Goal: Entertainment & Leisure: Browse casually

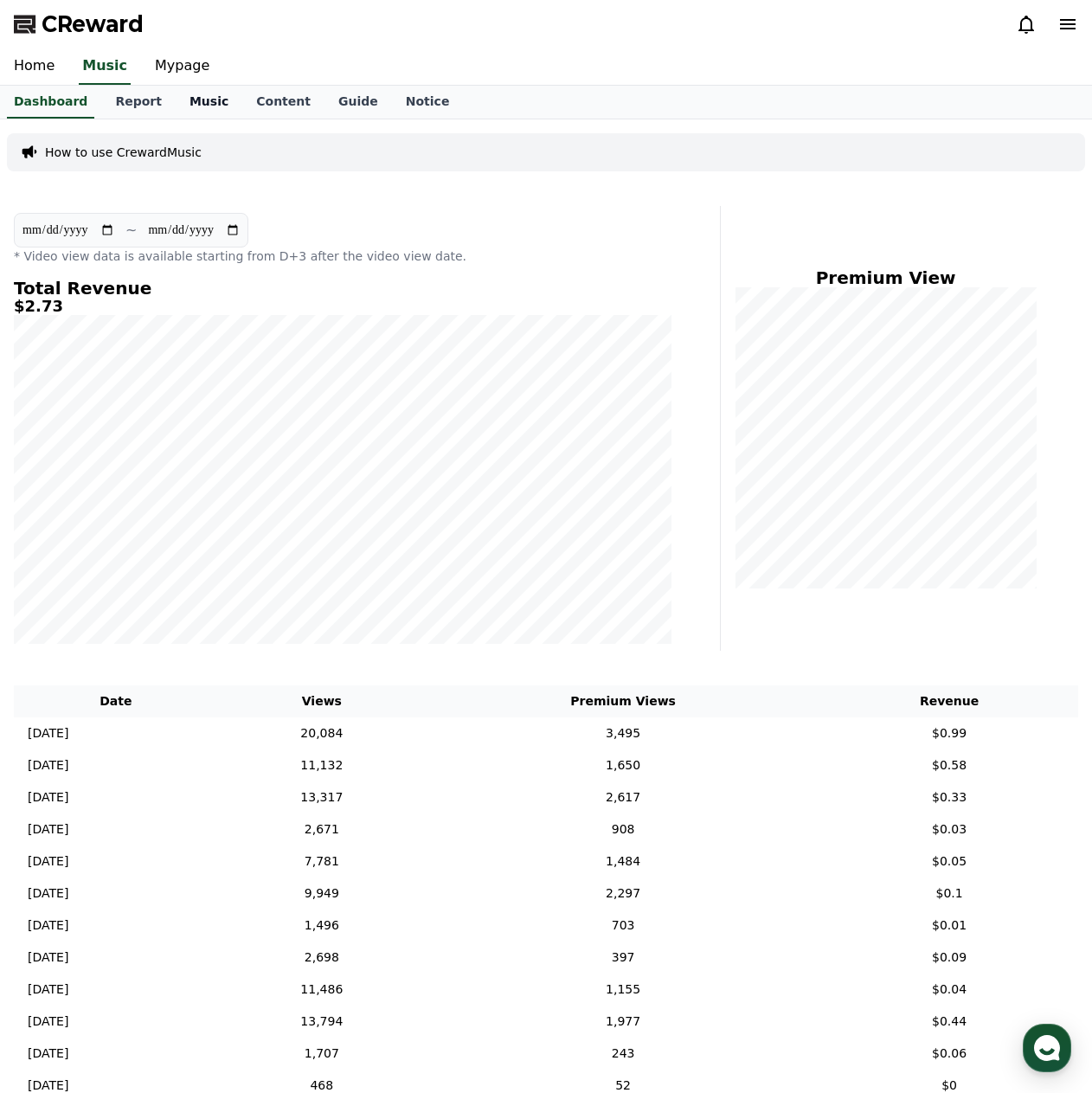
click at [188, 99] on link "Music" at bounding box center [209, 102] width 67 height 33
click at [133, 108] on link "Report" at bounding box center [138, 102] width 74 height 33
click at [191, 105] on link "Music" at bounding box center [209, 102] width 67 height 33
click at [172, 71] on link "Mypage" at bounding box center [181, 67] width 82 height 37
click at [100, 70] on link "Music" at bounding box center [101, 67] width 67 height 37
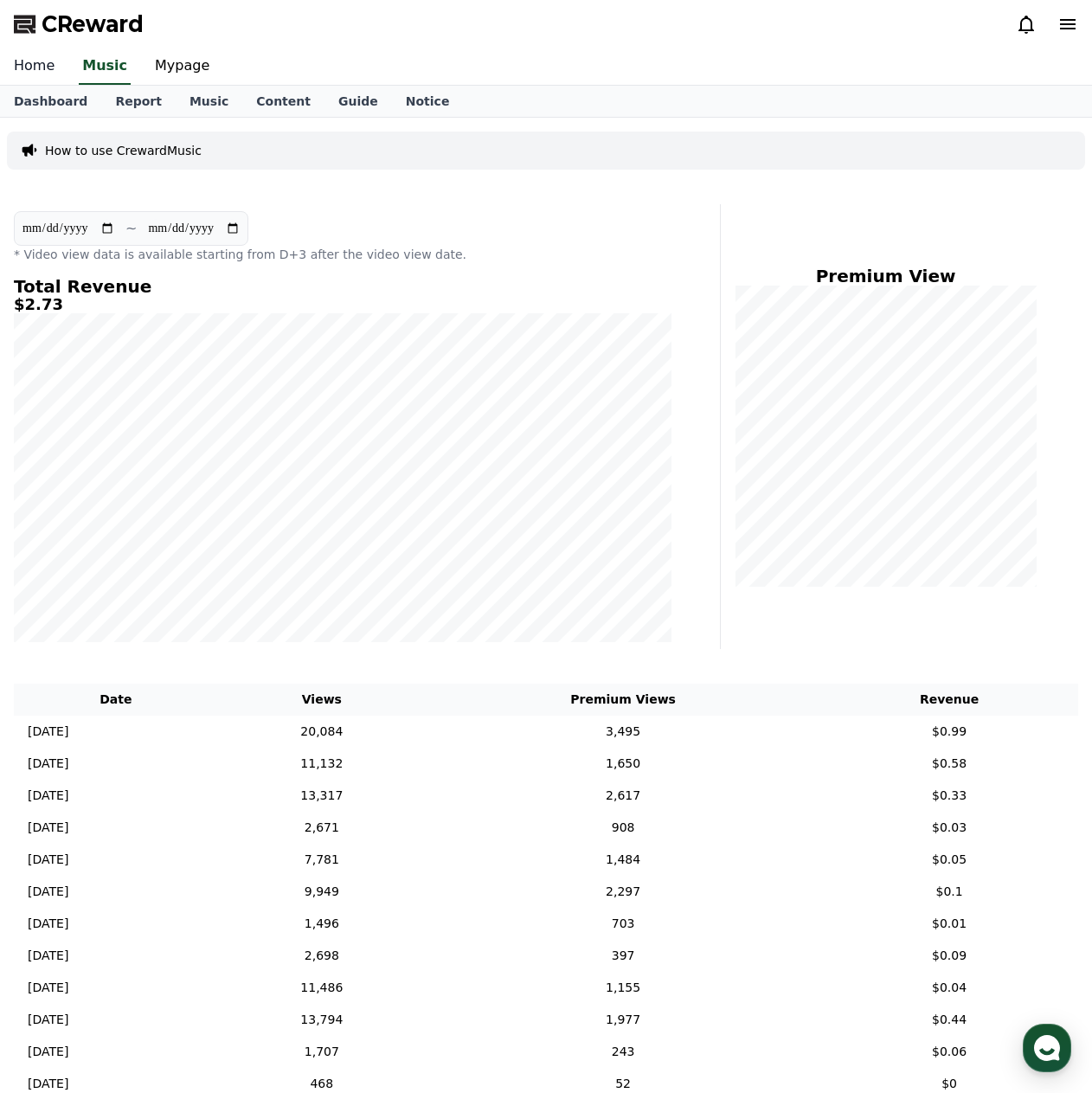
click at [28, 71] on link "Home" at bounding box center [34, 67] width 68 height 37
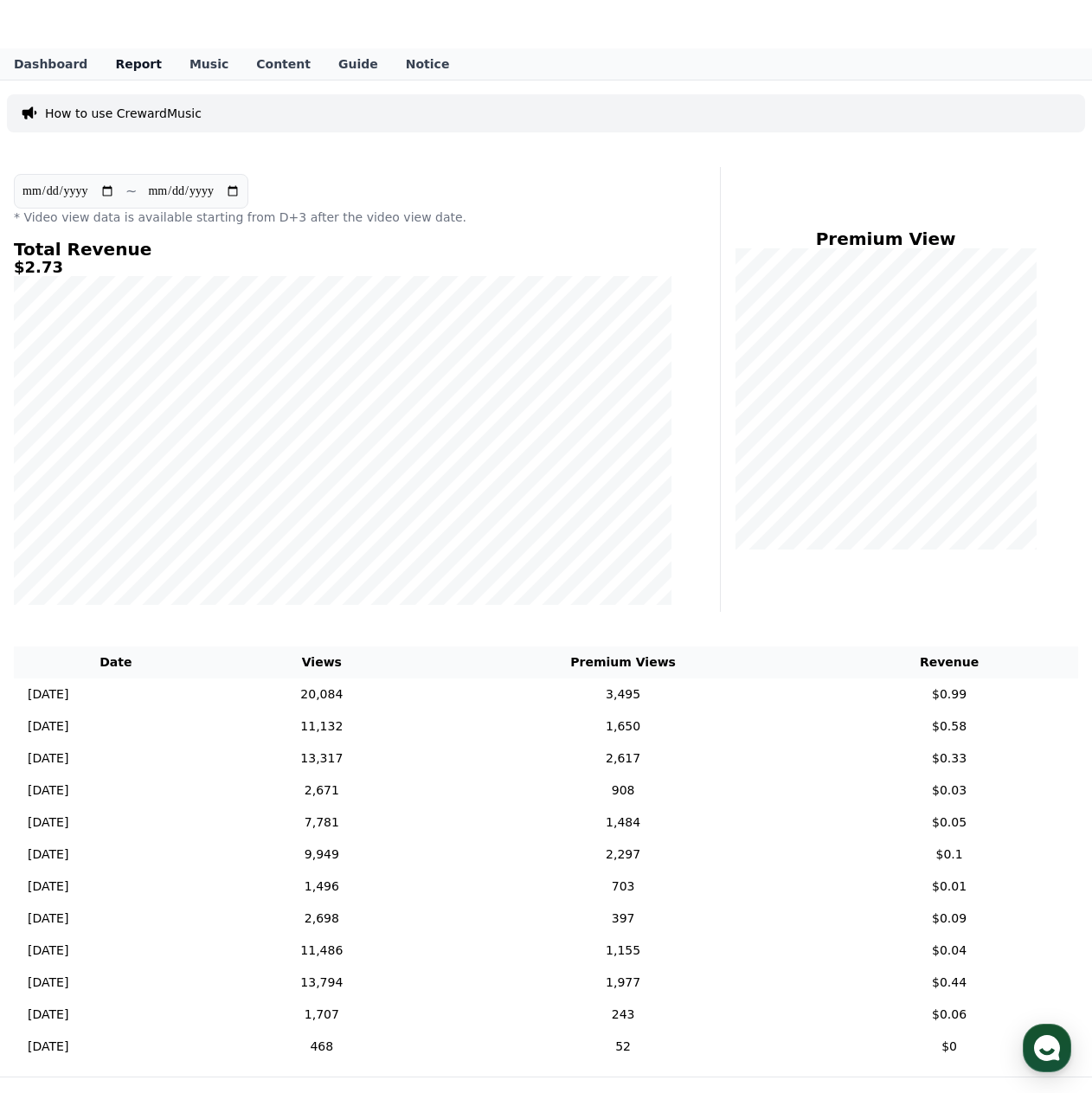
click at [101, 71] on link "Report" at bounding box center [138, 64] width 74 height 31
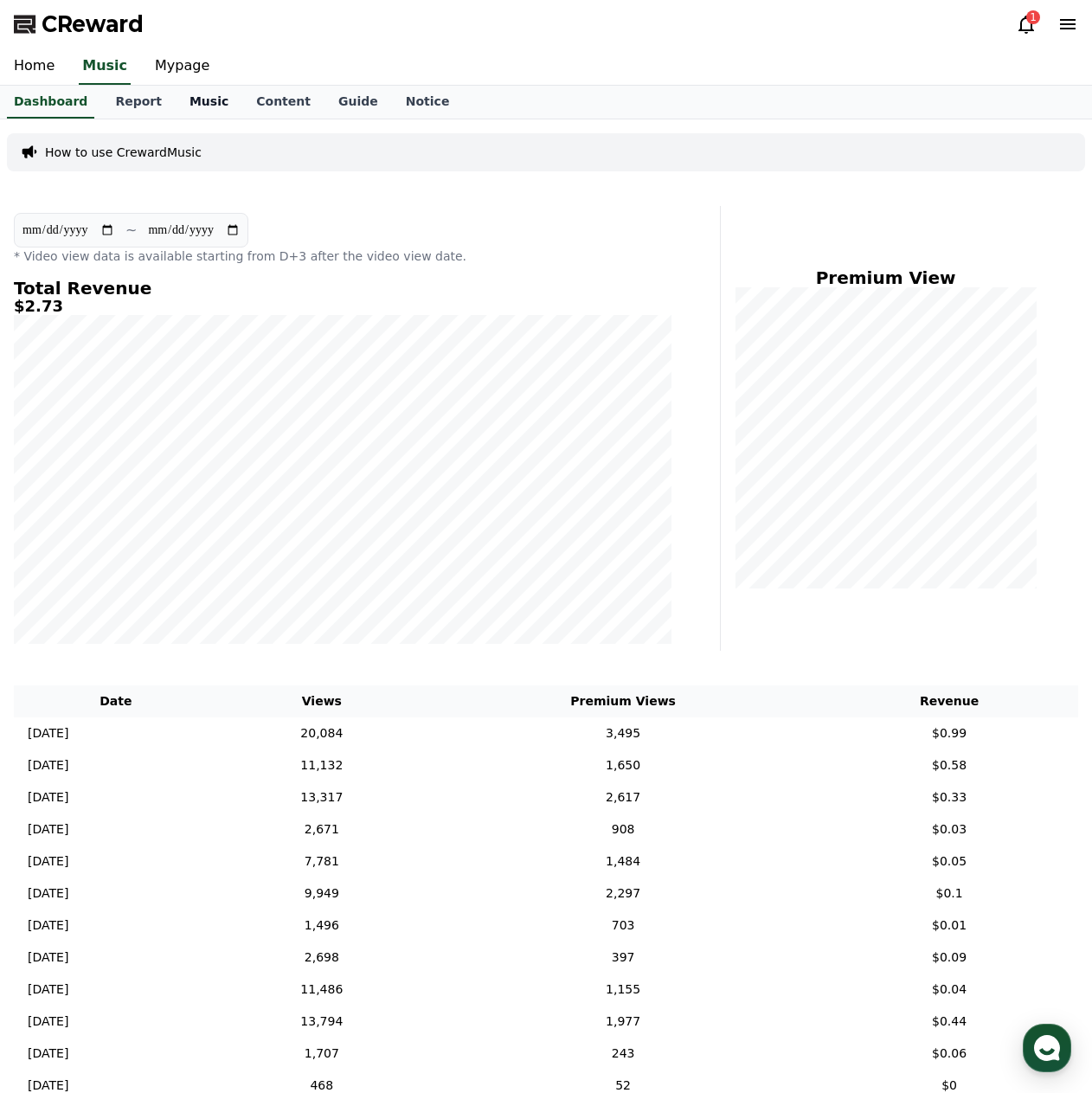
click at [197, 101] on link "Music" at bounding box center [209, 102] width 67 height 33
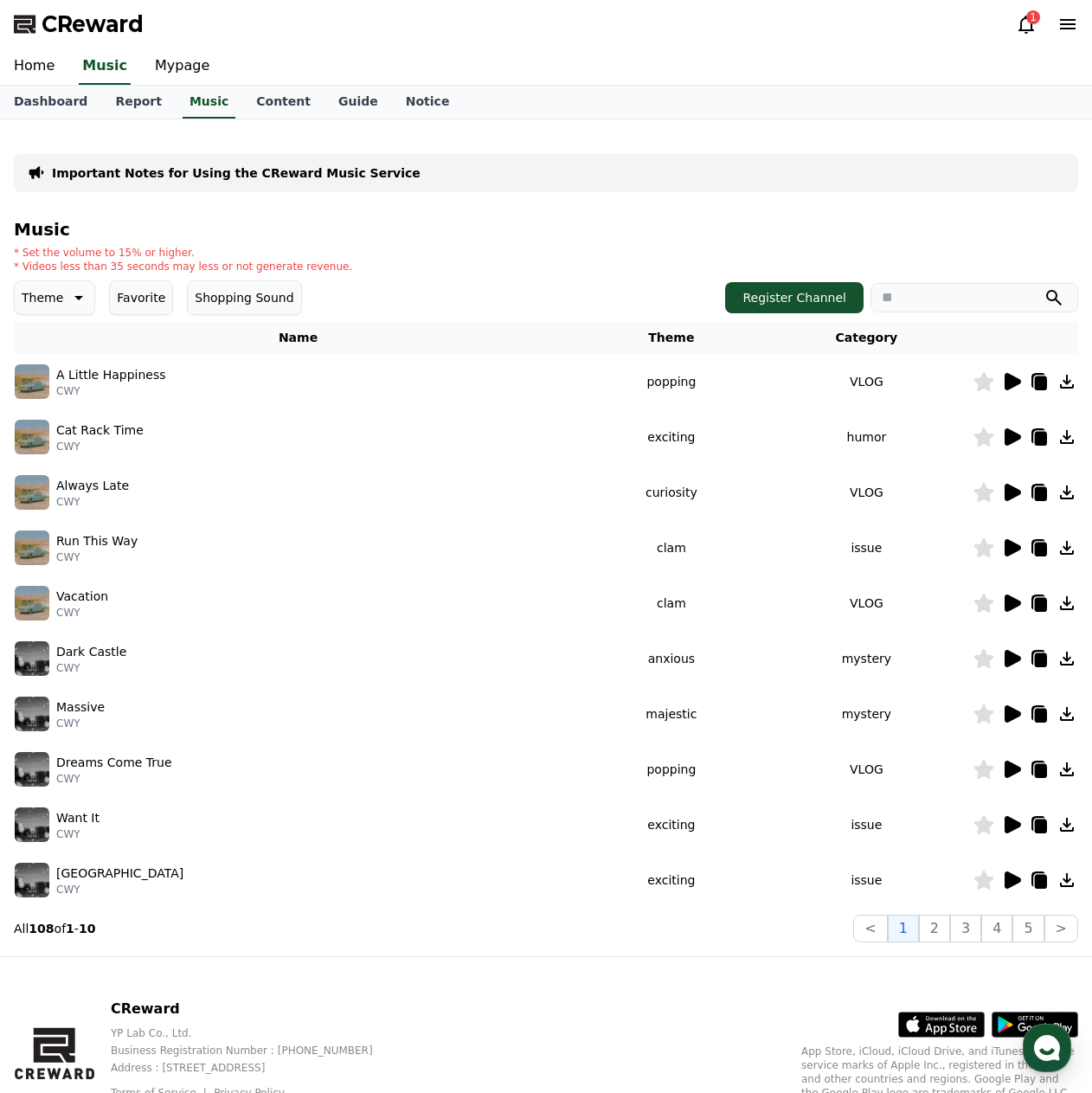
click at [141, 299] on button "Favorite" at bounding box center [142, 298] width 64 height 35
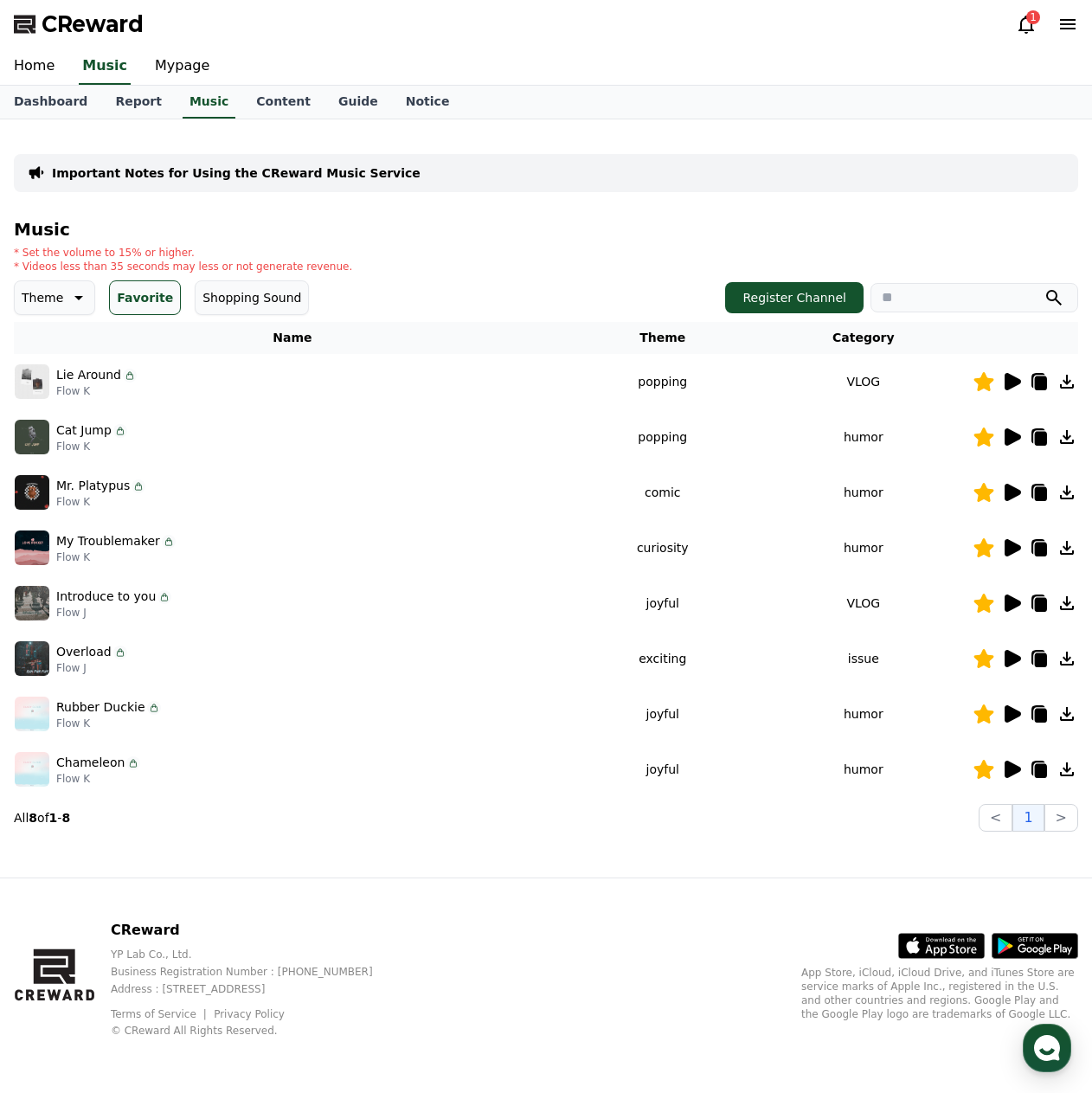
click at [577, 143] on div "Important Notes for Using the CReward Music Service Music * Set the volume to 1…" at bounding box center [546, 483] width 1064 height 699
click at [1009, 549] on icon at bounding box center [1013, 548] width 17 height 17
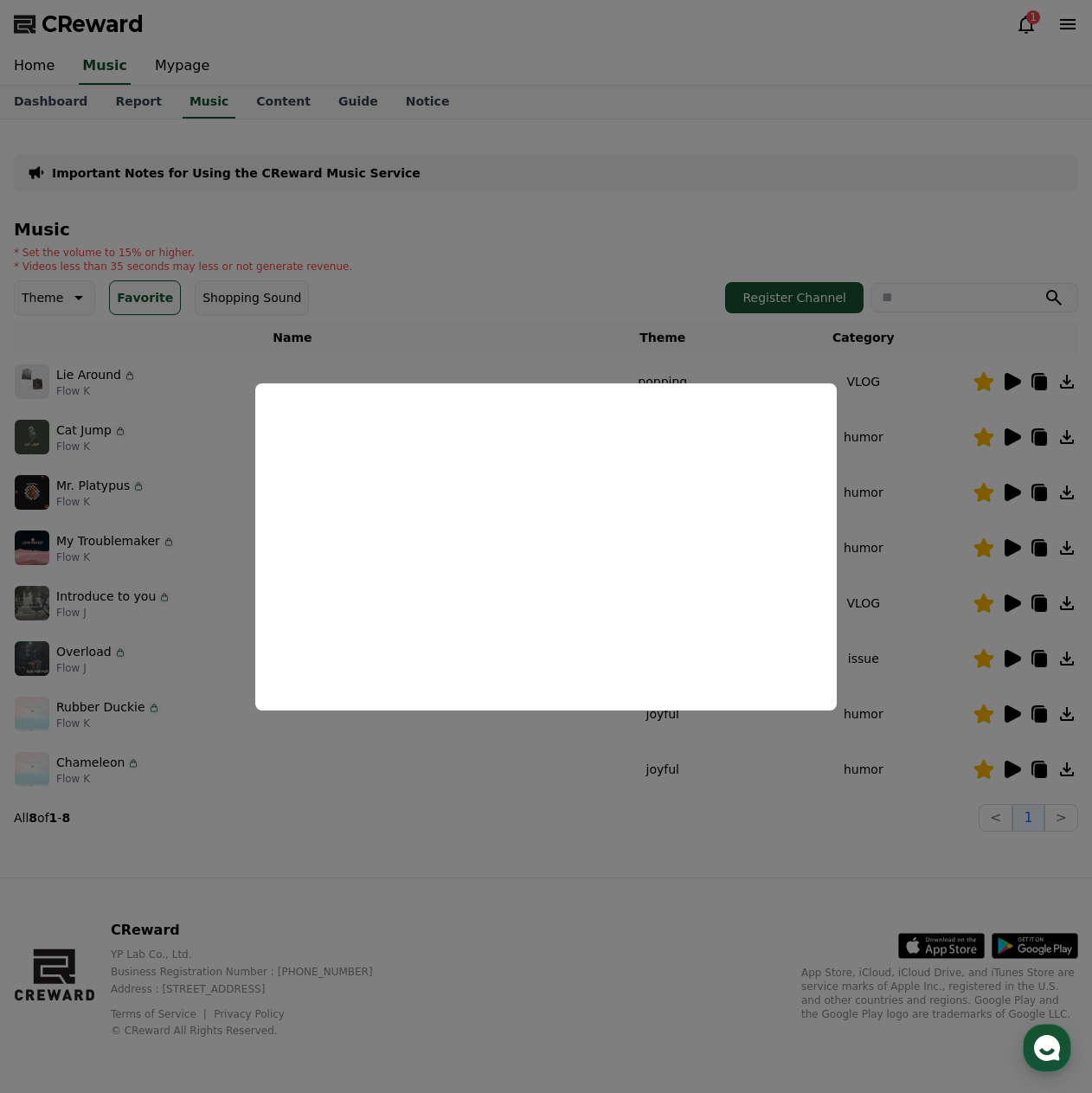
click at [521, 773] on button "close modal" at bounding box center [546, 546] width 1092 height 1093
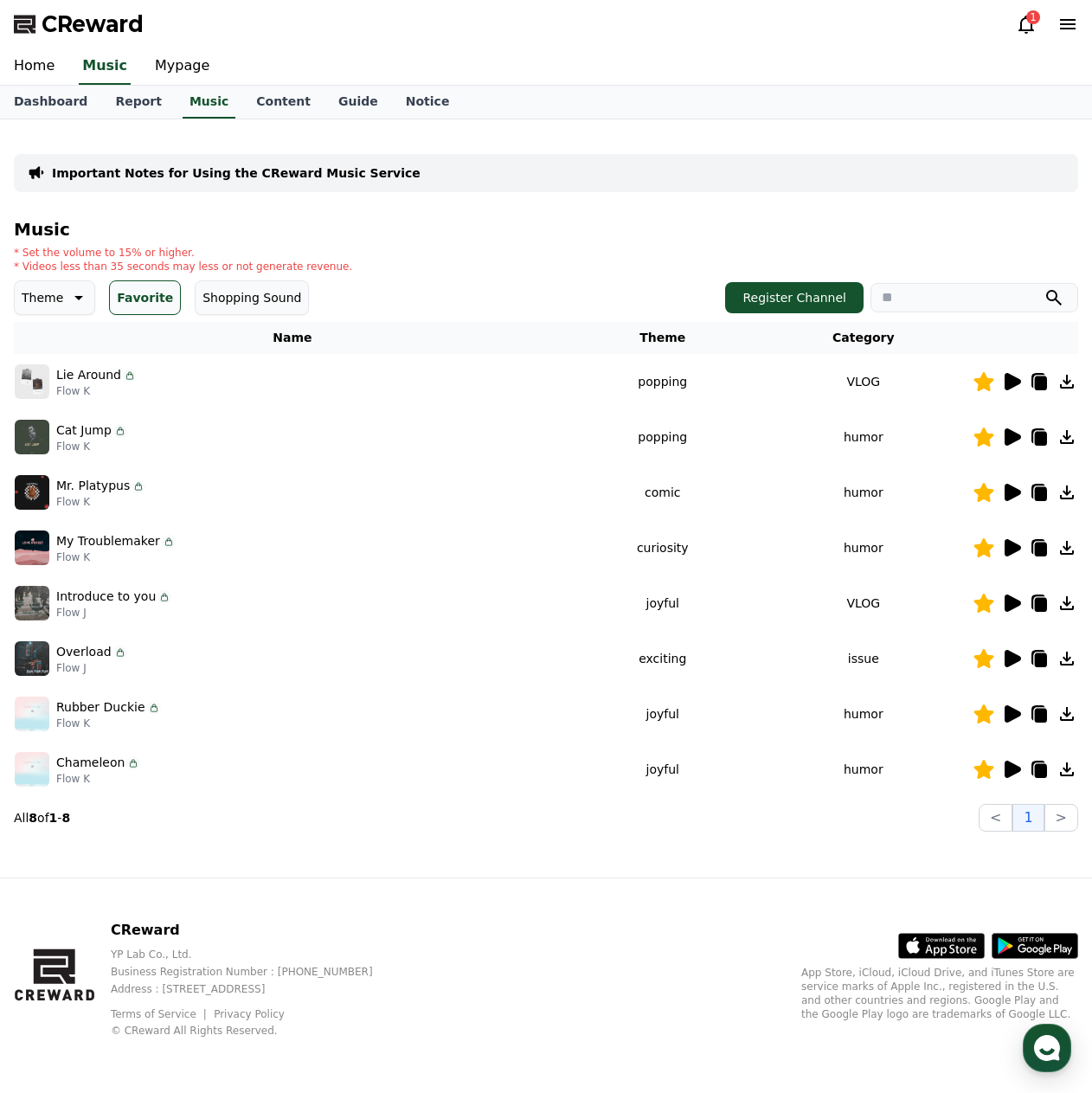
click at [82, 302] on button "Theme" at bounding box center [54, 298] width 82 height 35
click at [139, 299] on button "Favorite" at bounding box center [145, 298] width 72 height 35
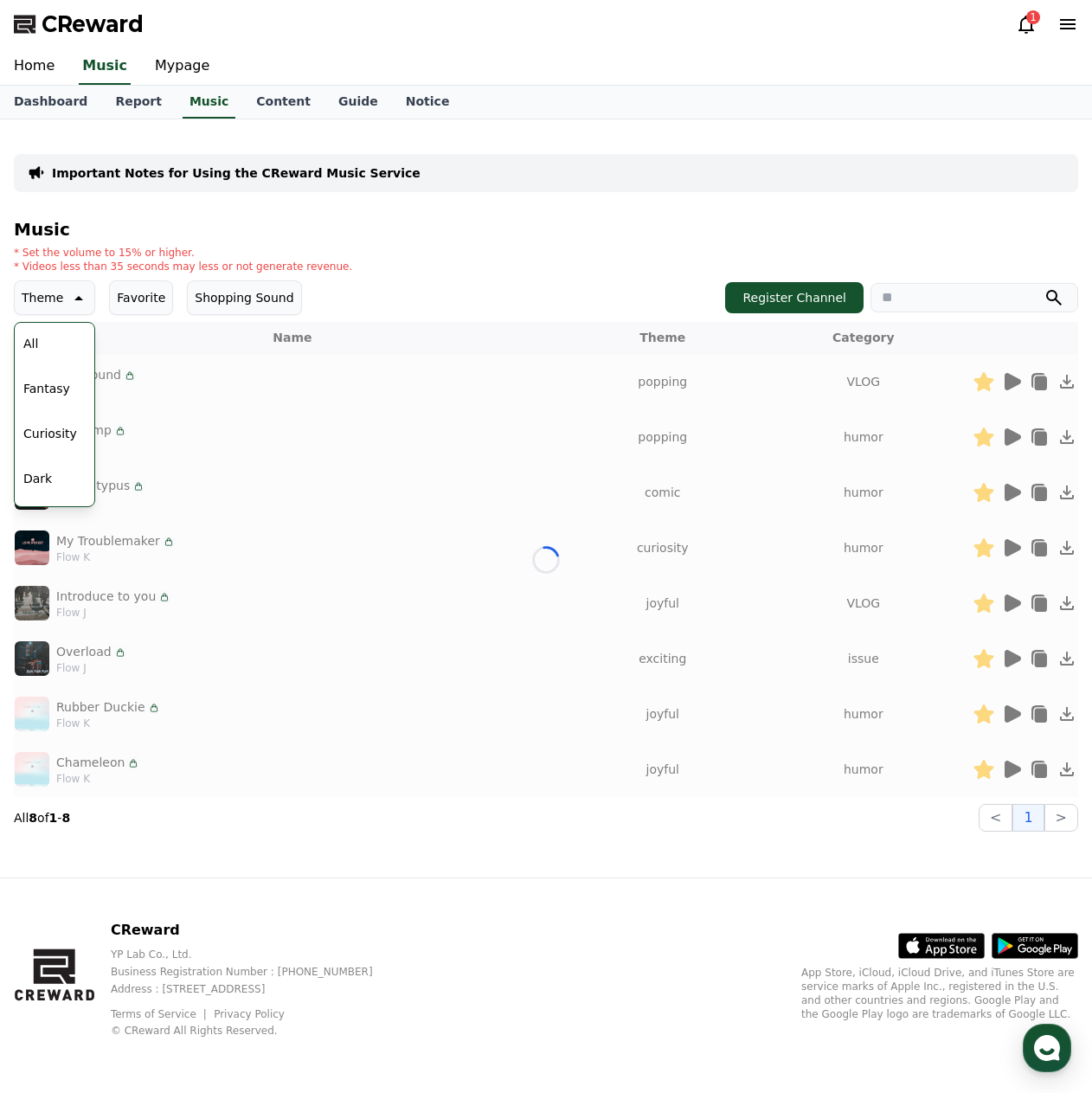
click at [74, 297] on icon at bounding box center [77, 298] width 21 height 21
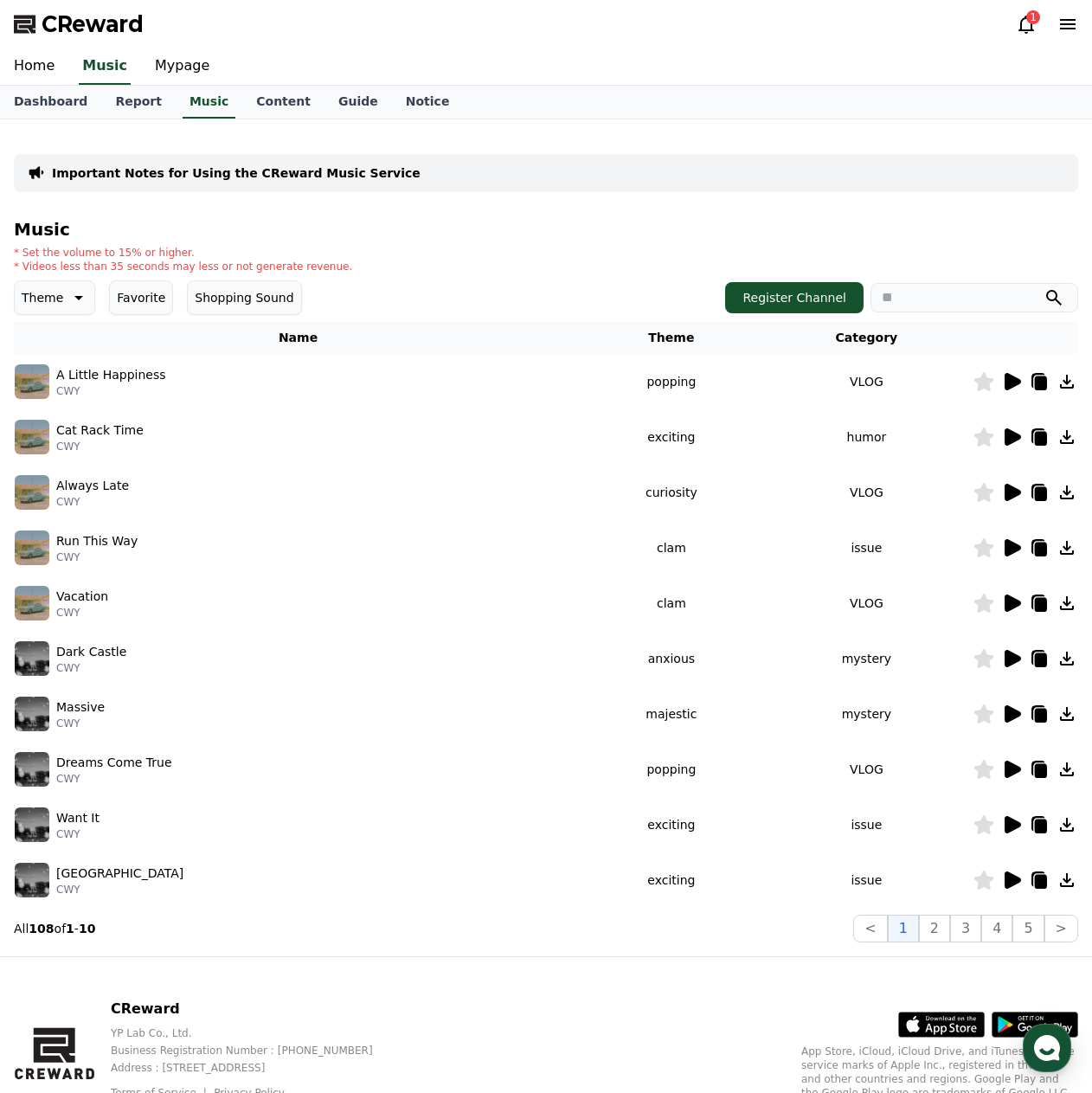
click at [1007, 380] on icon at bounding box center [1013, 381] width 17 height 17
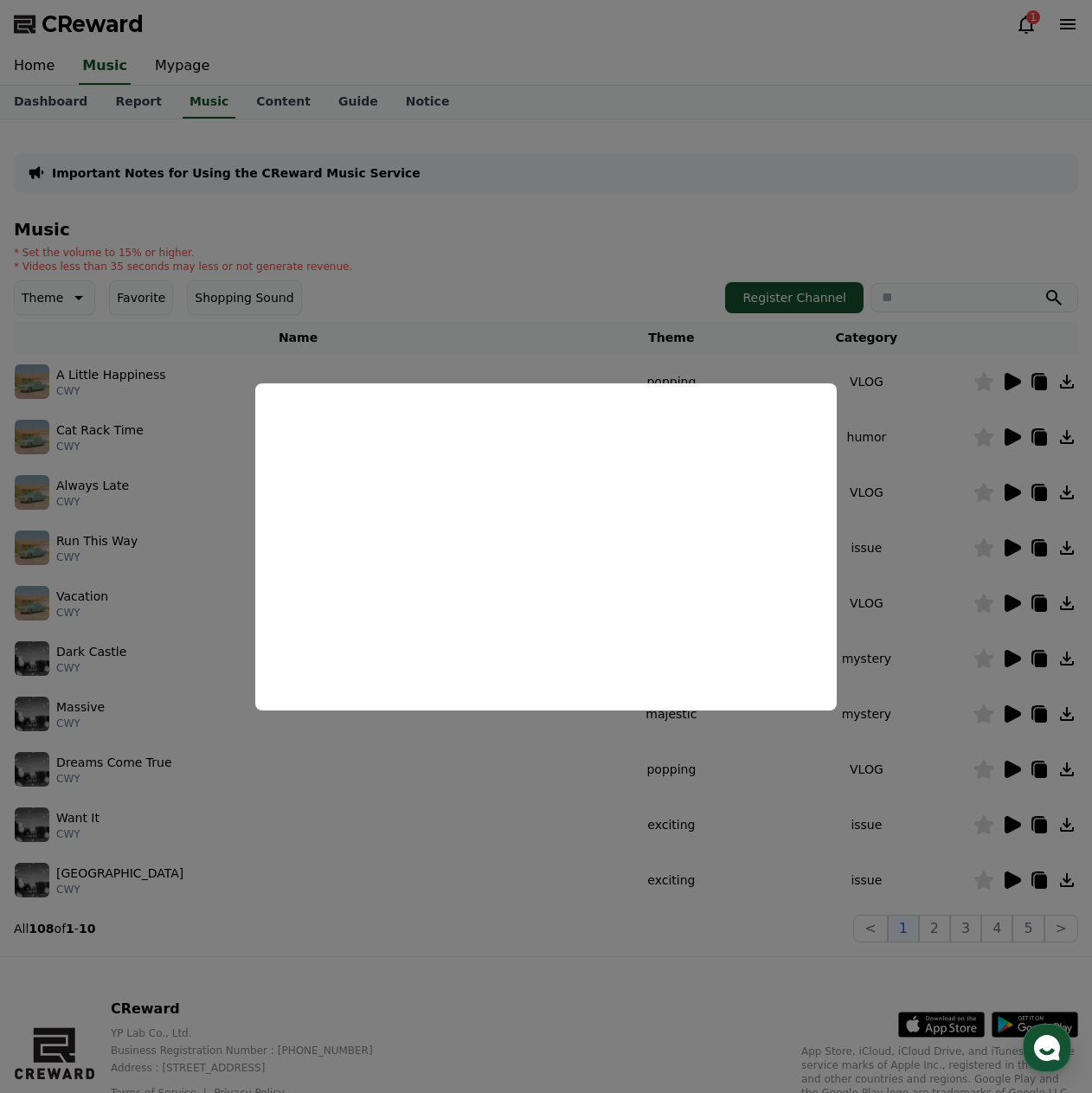
click at [594, 281] on button "close modal" at bounding box center [546, 546] width 1092 height 1093
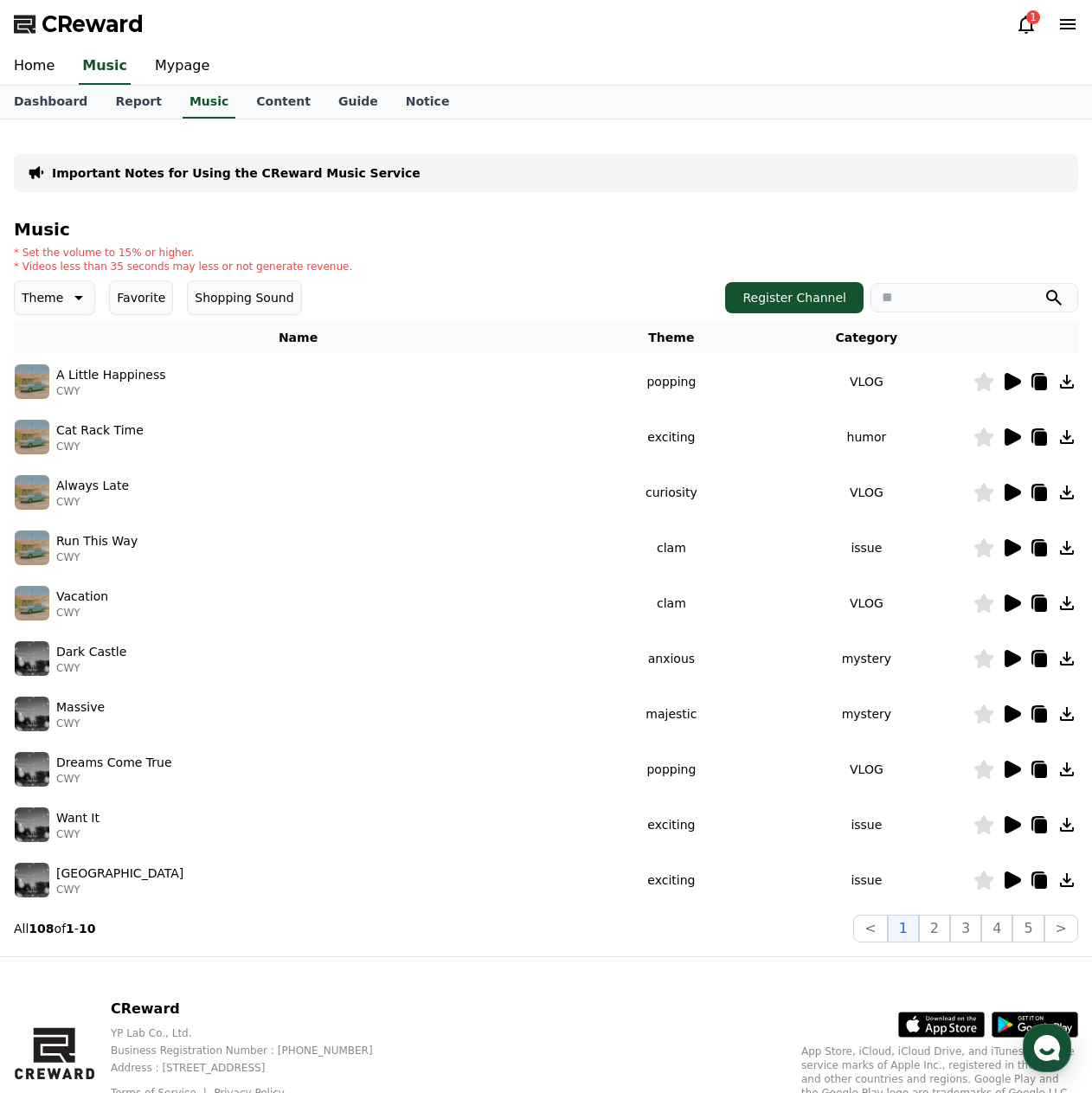
click at [1012, 438] on icon at bounding box center [1013, 437] width 17 height 17
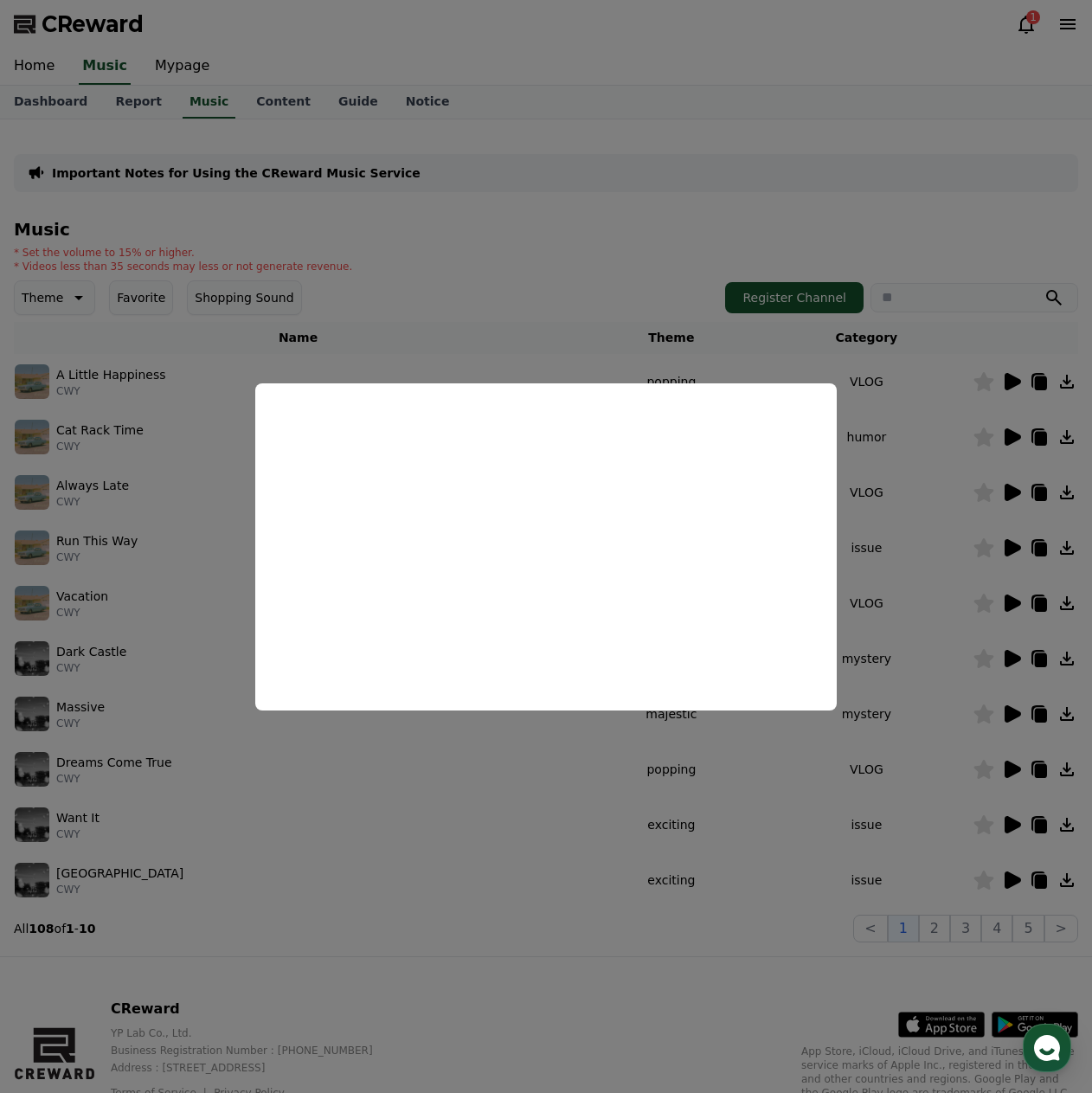
click at [511, 303] on button "close modal" at bounding box center [546, 546] width 1092 height 1093
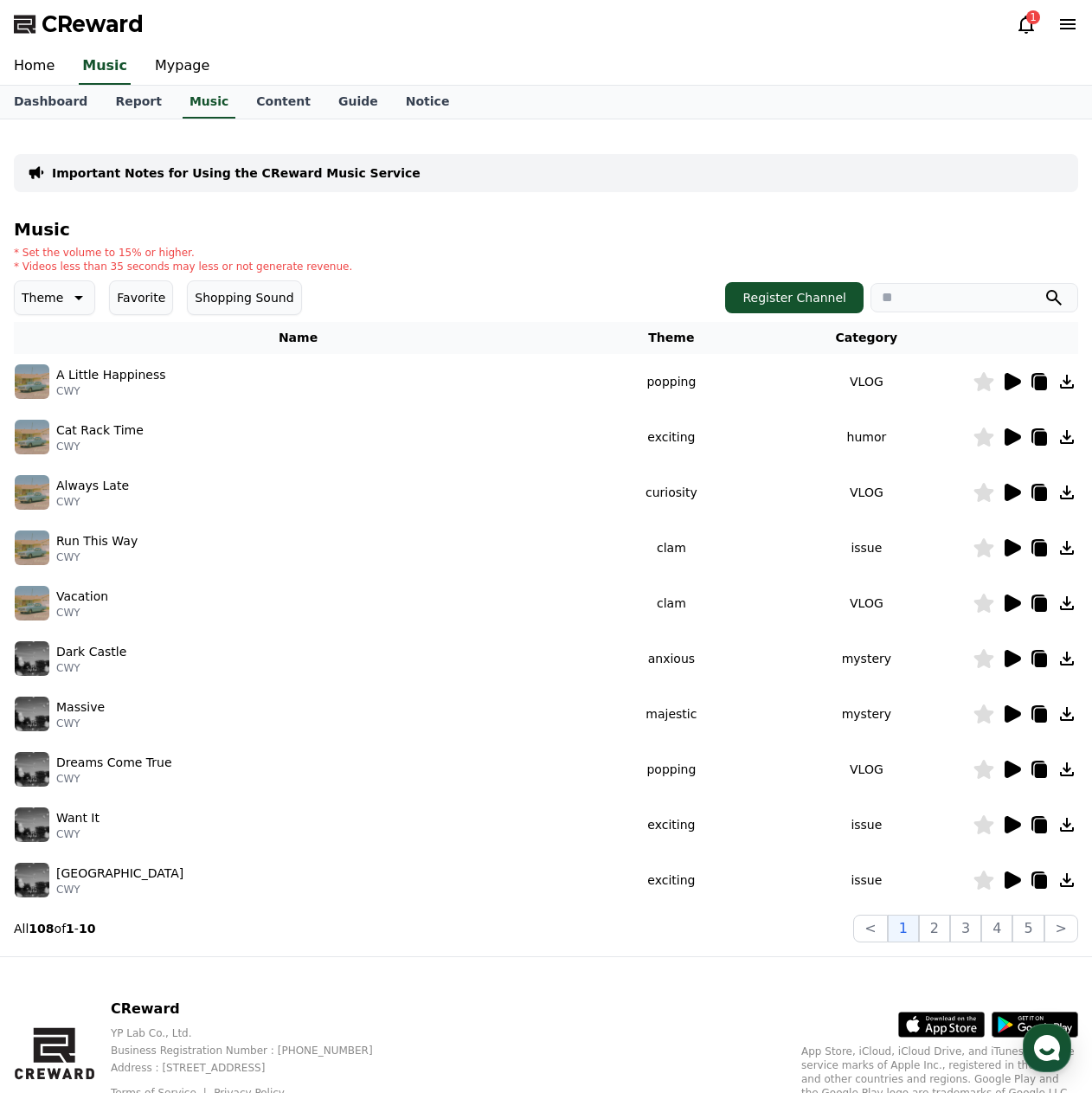
click at [1017, 660] on icon at bounding box center [1013, 658] width 17 height 17
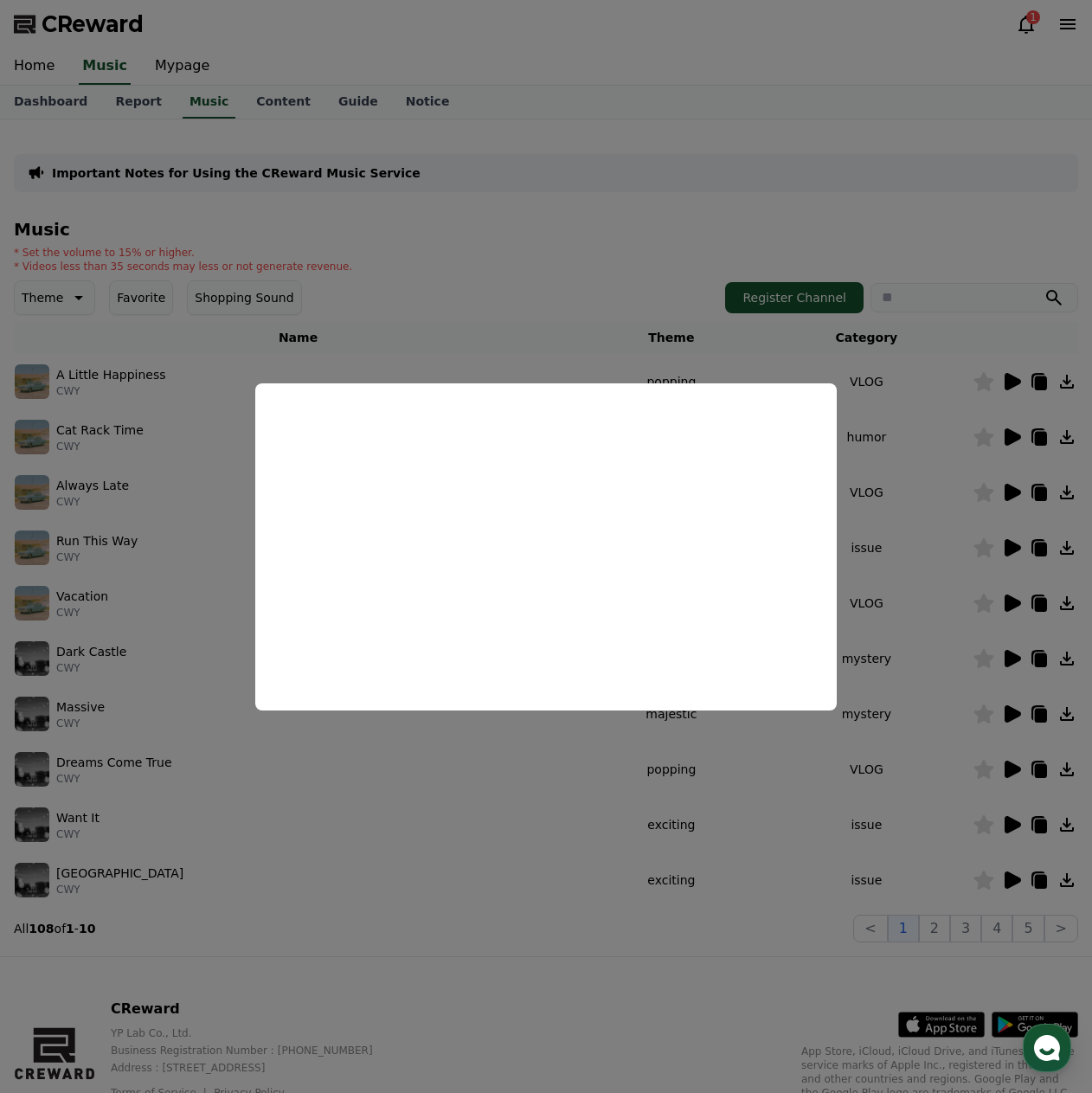
click at [387, 750] on button "close modal" at bounding box center [546, 546] width 1092 height 1093
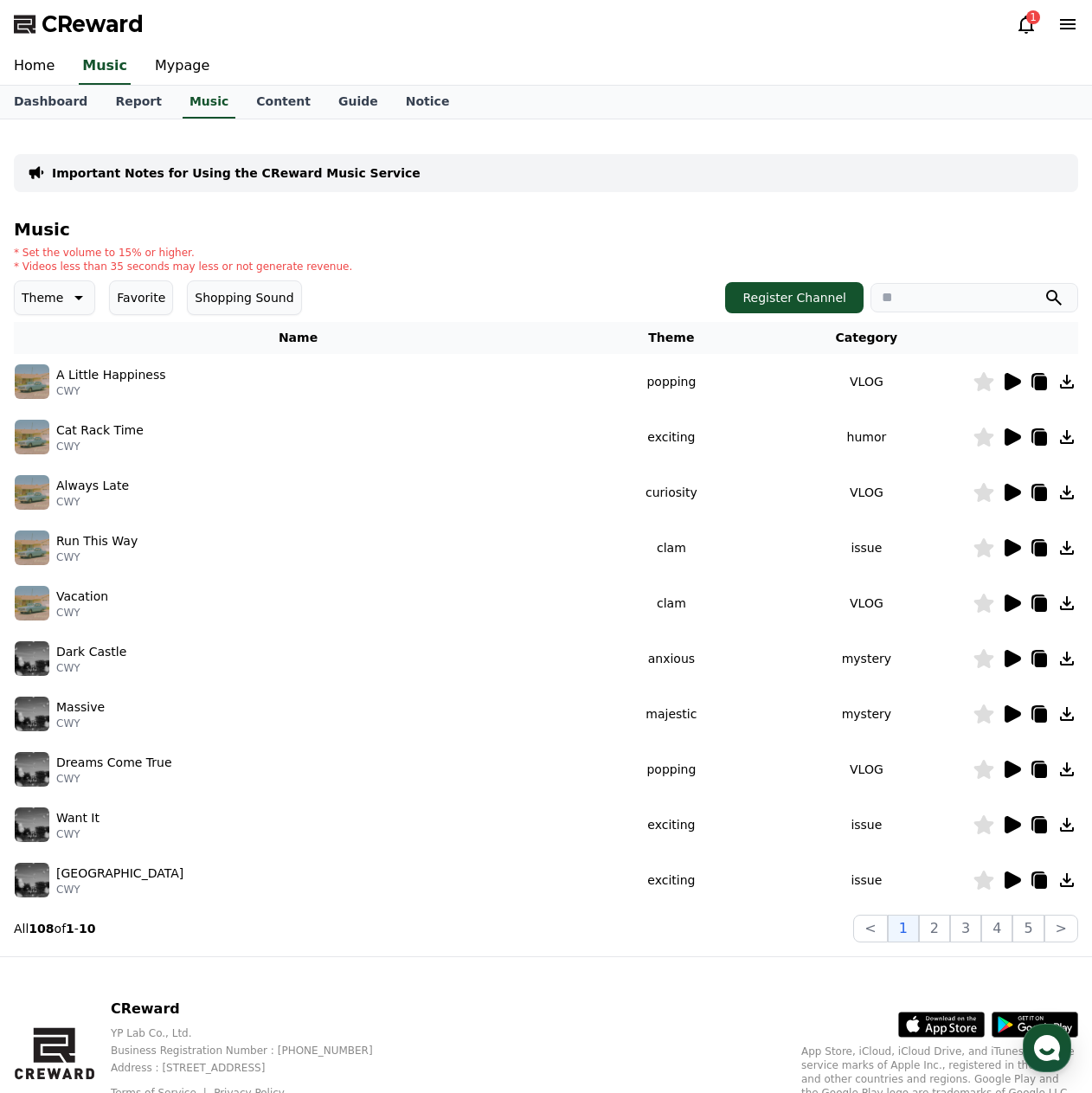
click at [1023, 29] on icon at bounding box center [1026, 25] width 16 height 18
click at [1028, 24] on icon at bounding box center [1027, 24] width 21 height 21
click at [67, 299] on icon at bounding box center [77, 298] width 21 height 21
click at [43, 363] on button "Mood" at bounding box center [40, 358] width 47 height 38
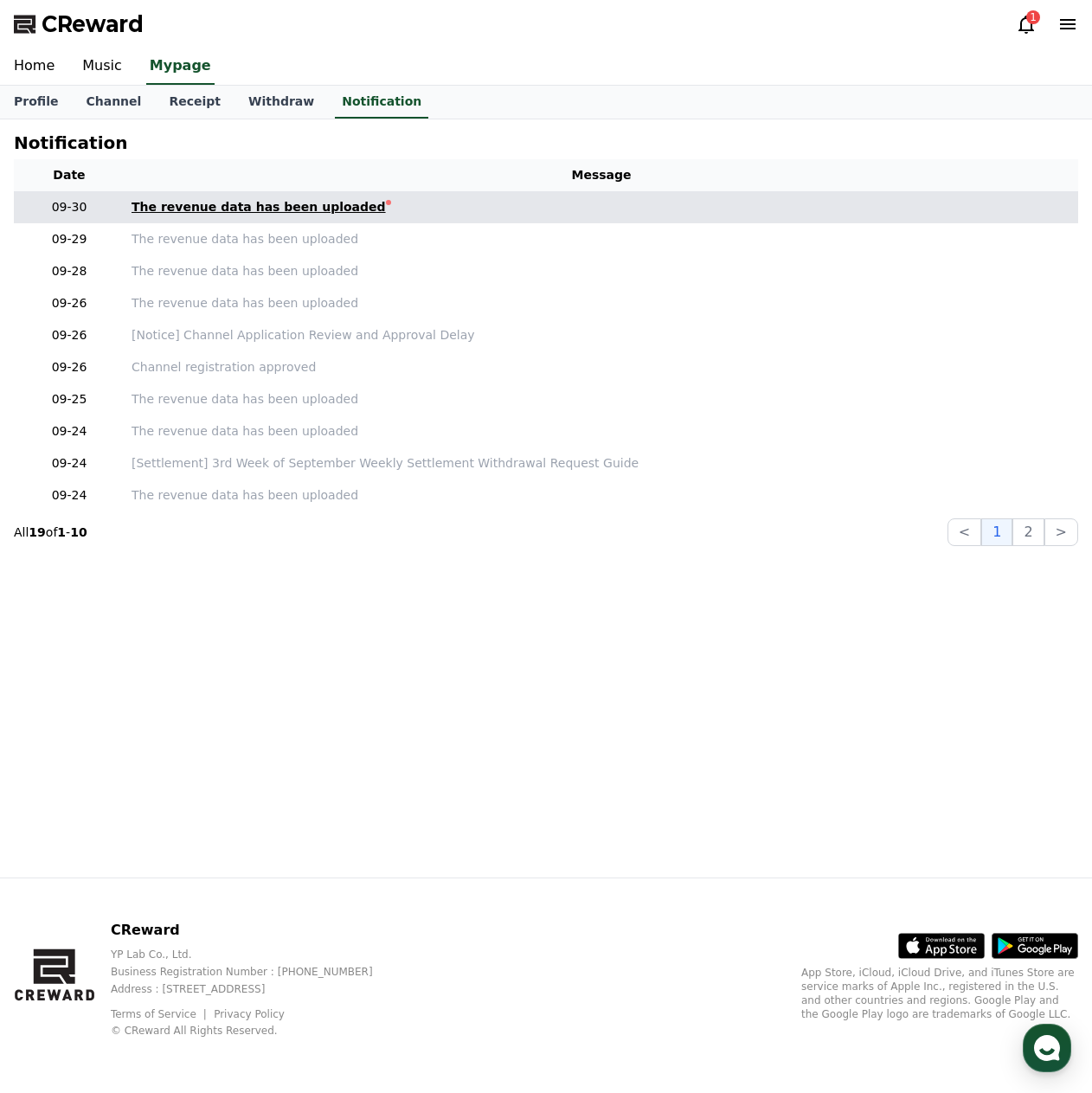
click at [211, 209] on div "The revenue data has been uploaded" at bounding box center [258, 208] width 255 height 18
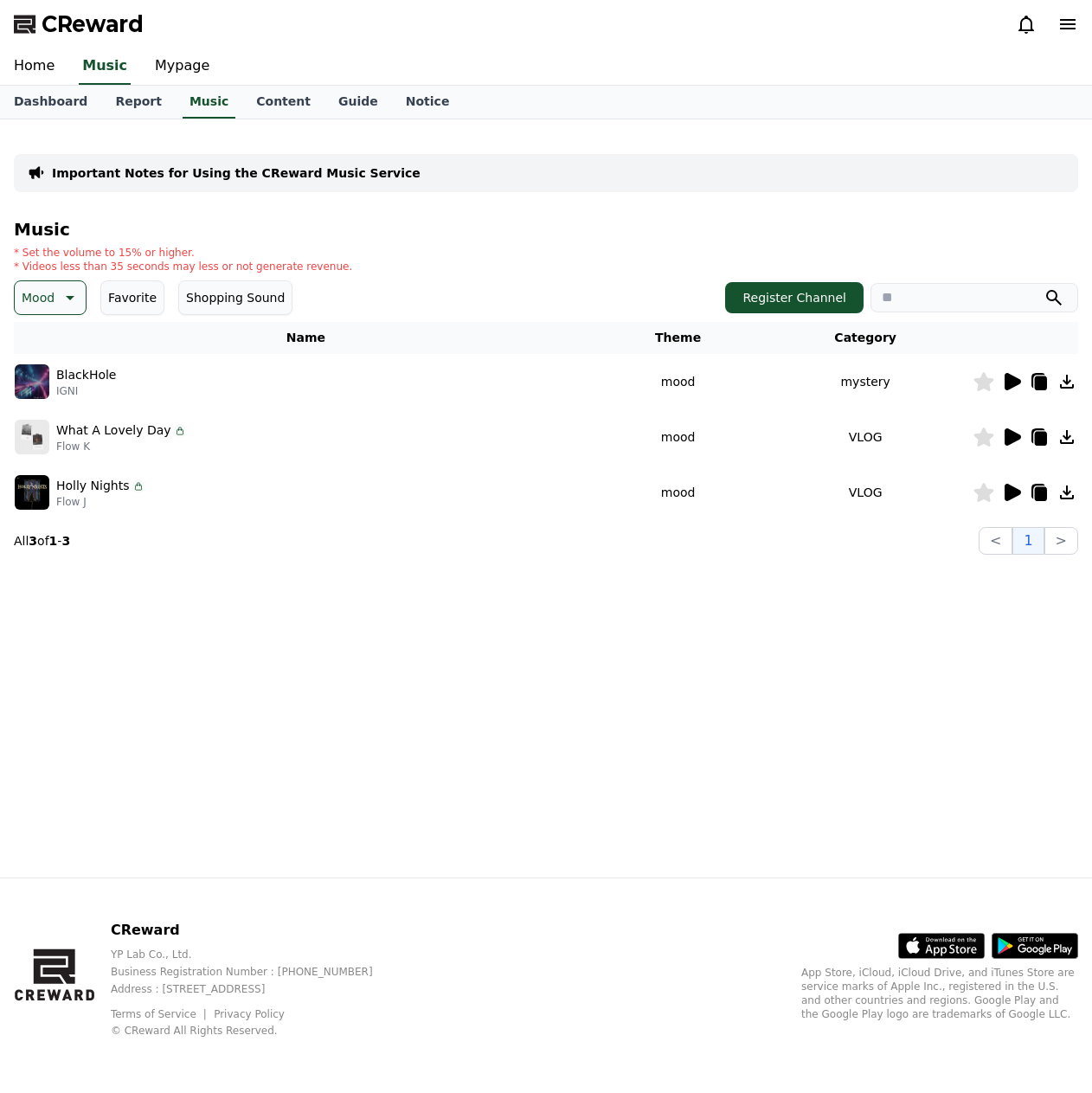
click at [61, 296] on icon at bounding box center [68, 298] width 21 height 21
click at [63, 385] on button "Popping" at bounding box center [48, 383] width 63 height 38
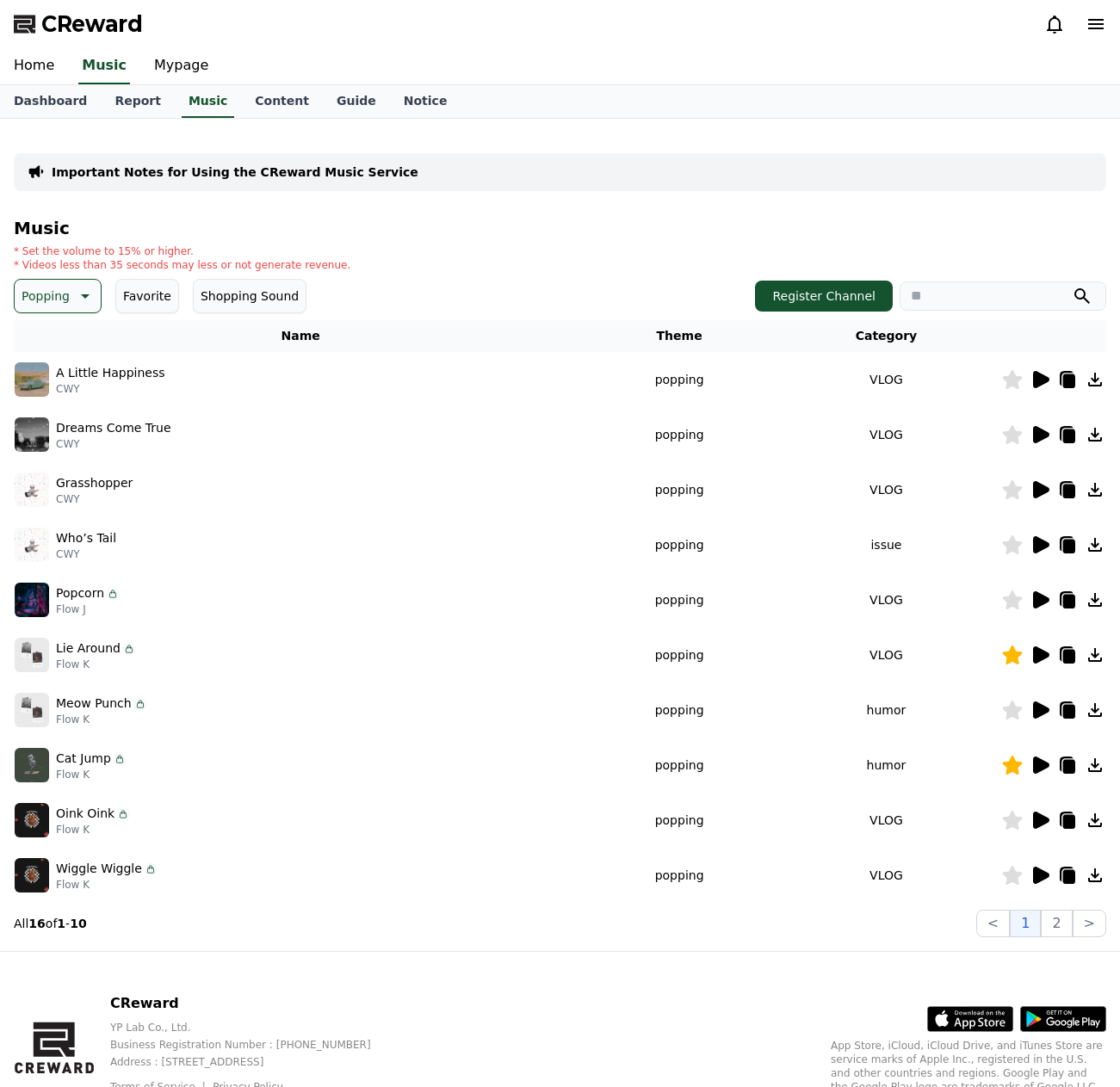
click at [573, 43] on div "CReward" at bounding box center [560, 24] width 1120 height 48
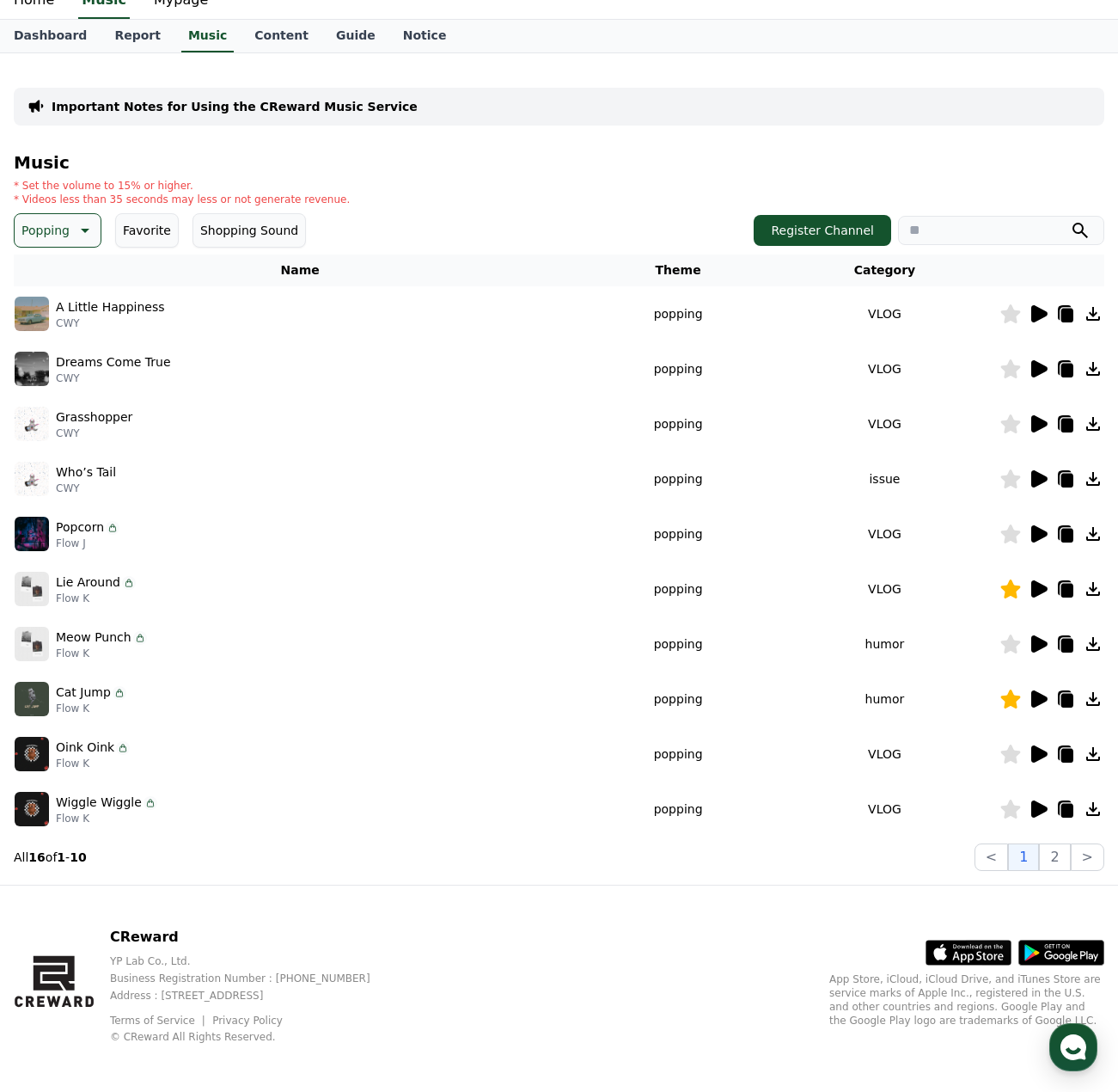
scroll to position [72, 0]
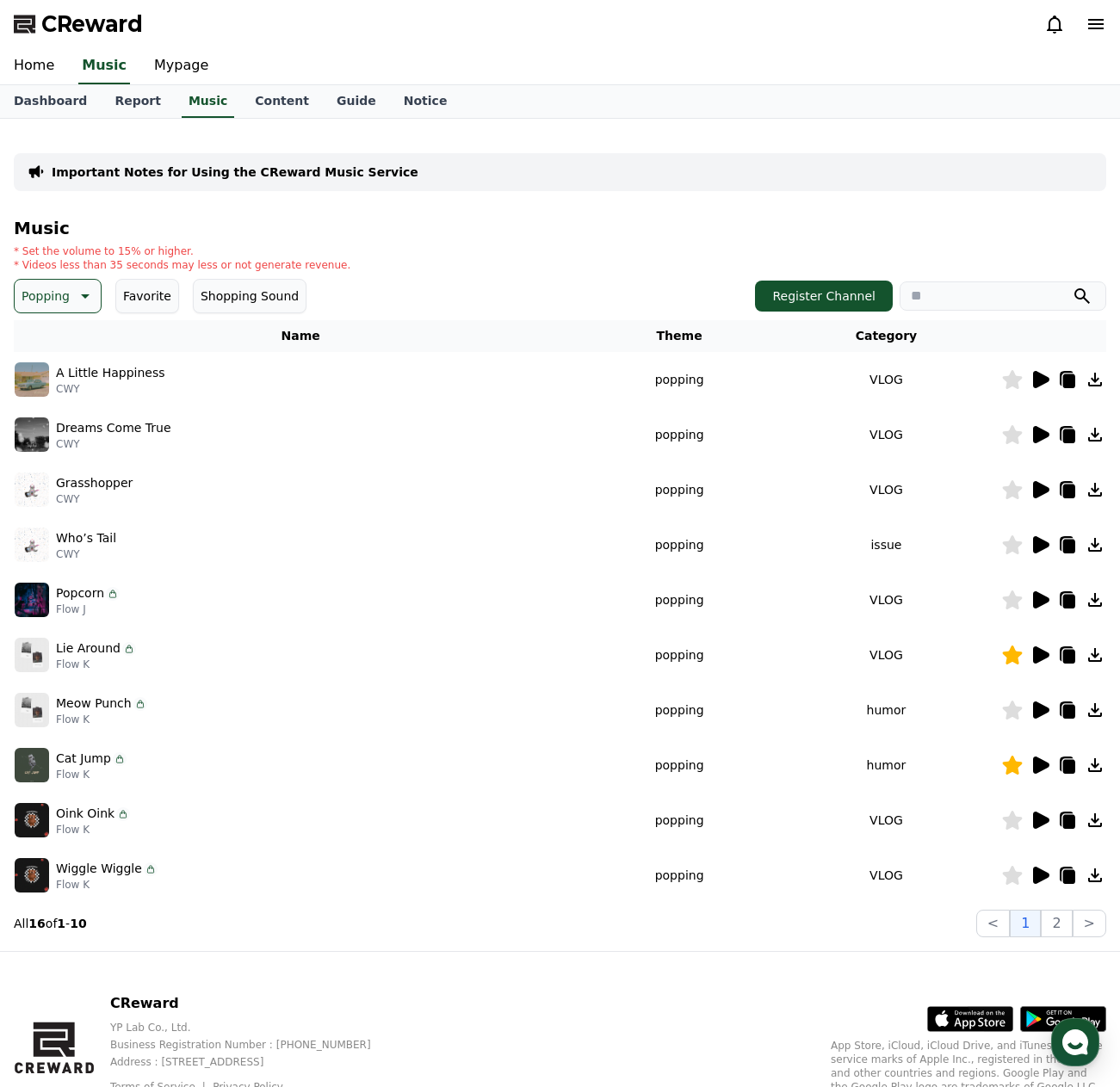
click at [1038, 377] on icon at bounding box center [1041, 379] width 16 height 17
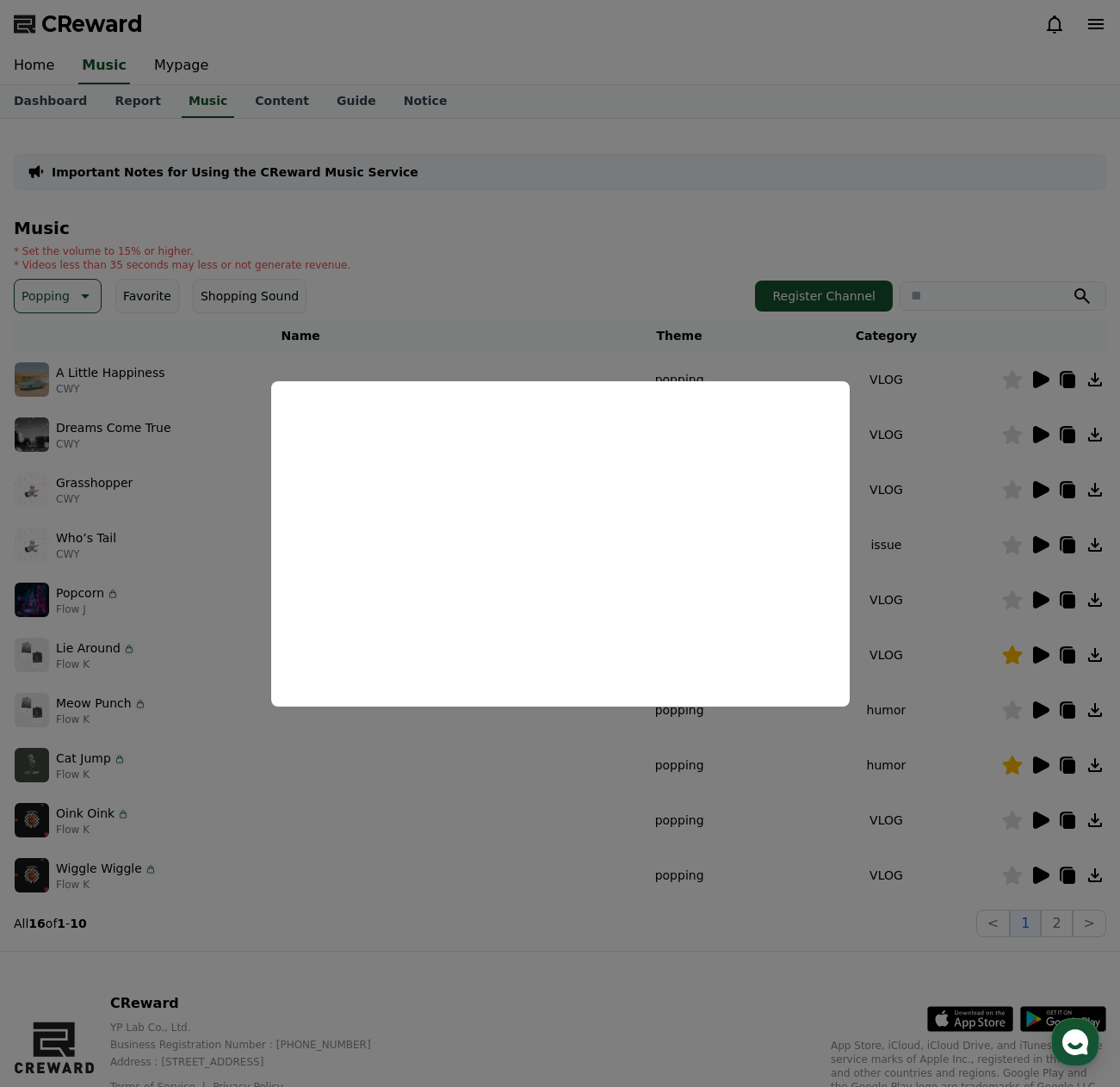
click at [89, 286] on button "close modal" at bounding box center [560, 543] width 1120 height 1087
click at [76, 288] on icon at bounding box center [83, 296] width 21 height 21
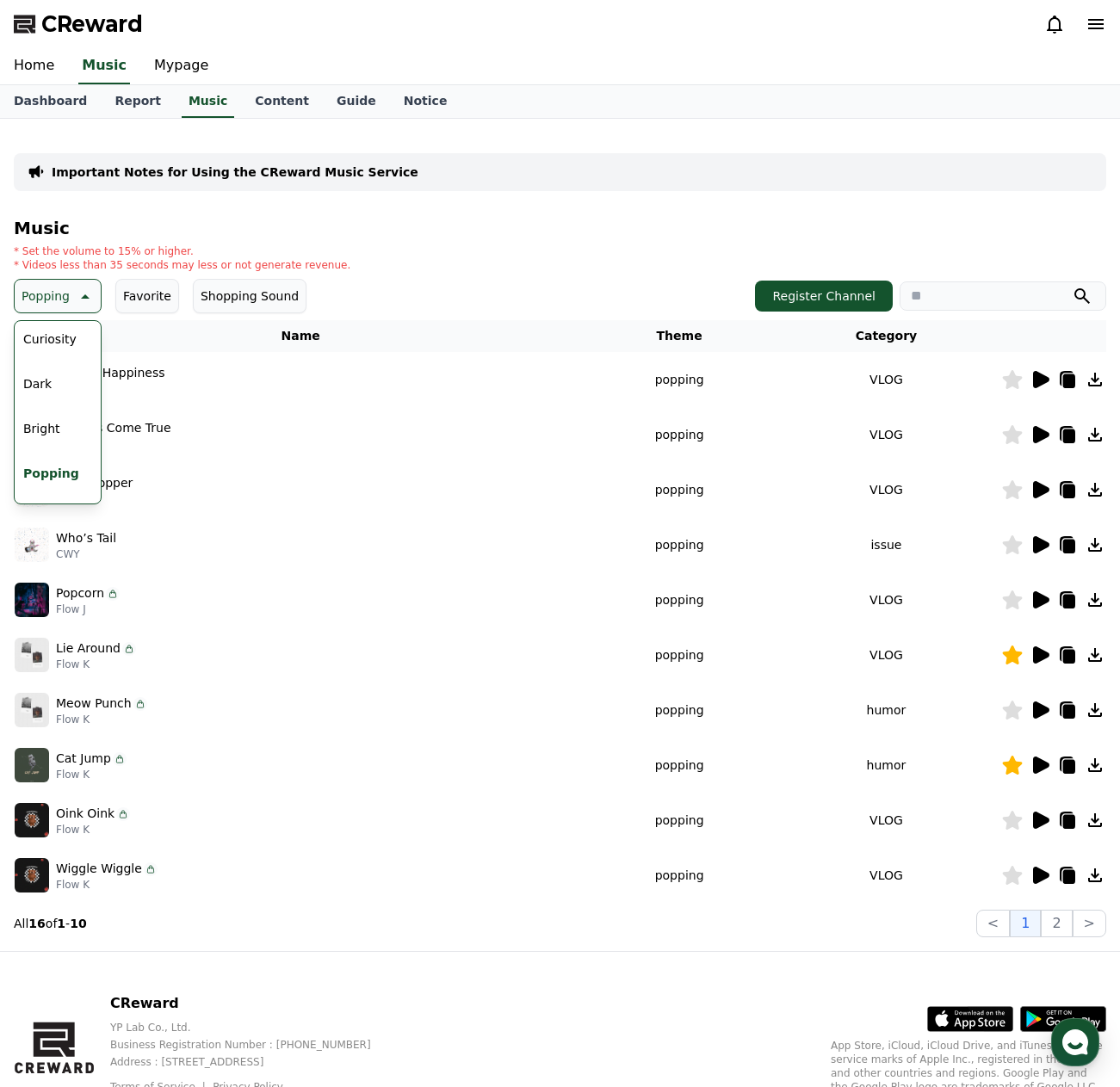
scroll to position [106, 0]
click at [53, 327] on button "Curiosity" at bounding box center [49, 325] width 67 height 37
click at [1043, 649] on icon at bounding box center [1040, 655] width 21 height 21
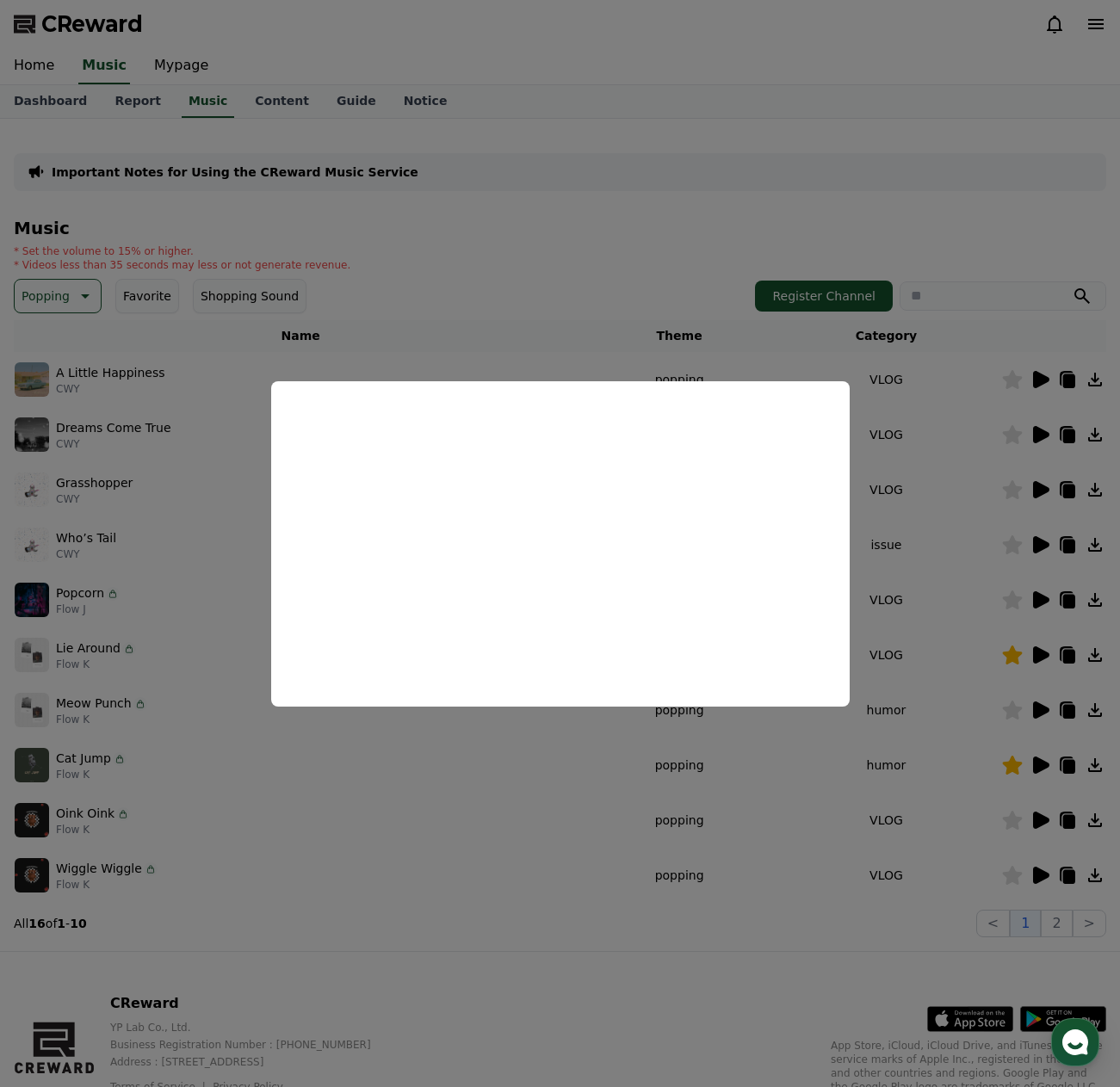
click at [600, 254] on button "close modal" at bounding box center [560, 543] width 1120 height 1087
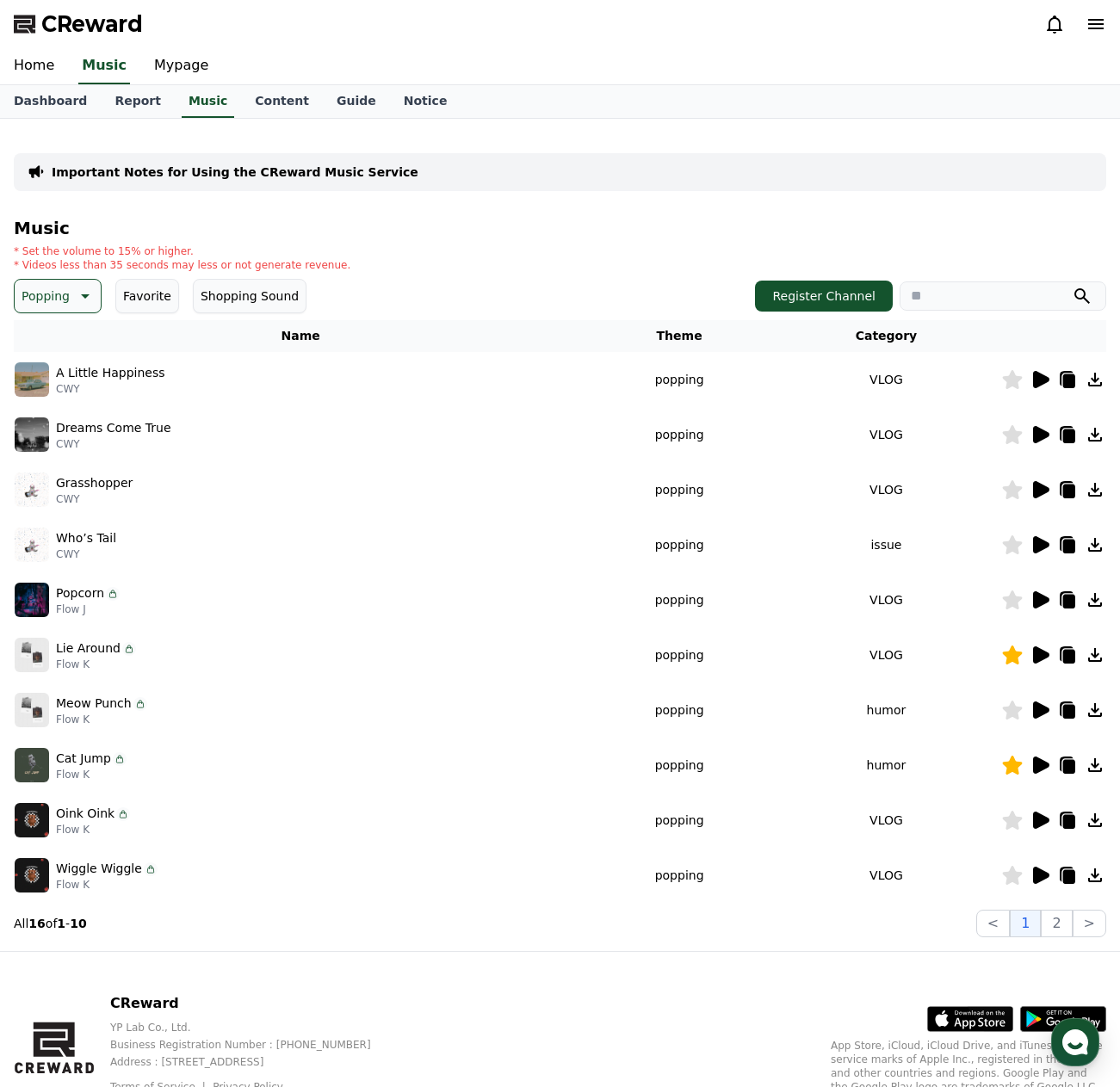
click at [74, 298] on icon at bounding box center [83, 296] width 21 height 21
click at [545, 186] on div "Important Notes for Using the CReward Music Service" at bounding box center [560, 172] width 1093 height 37
click at [83, 291] on icon at bounding box center [83, 296] width 21 height 21
click at [1040, 379] on icon at bounding box center [1041, 379] width 16 height 17
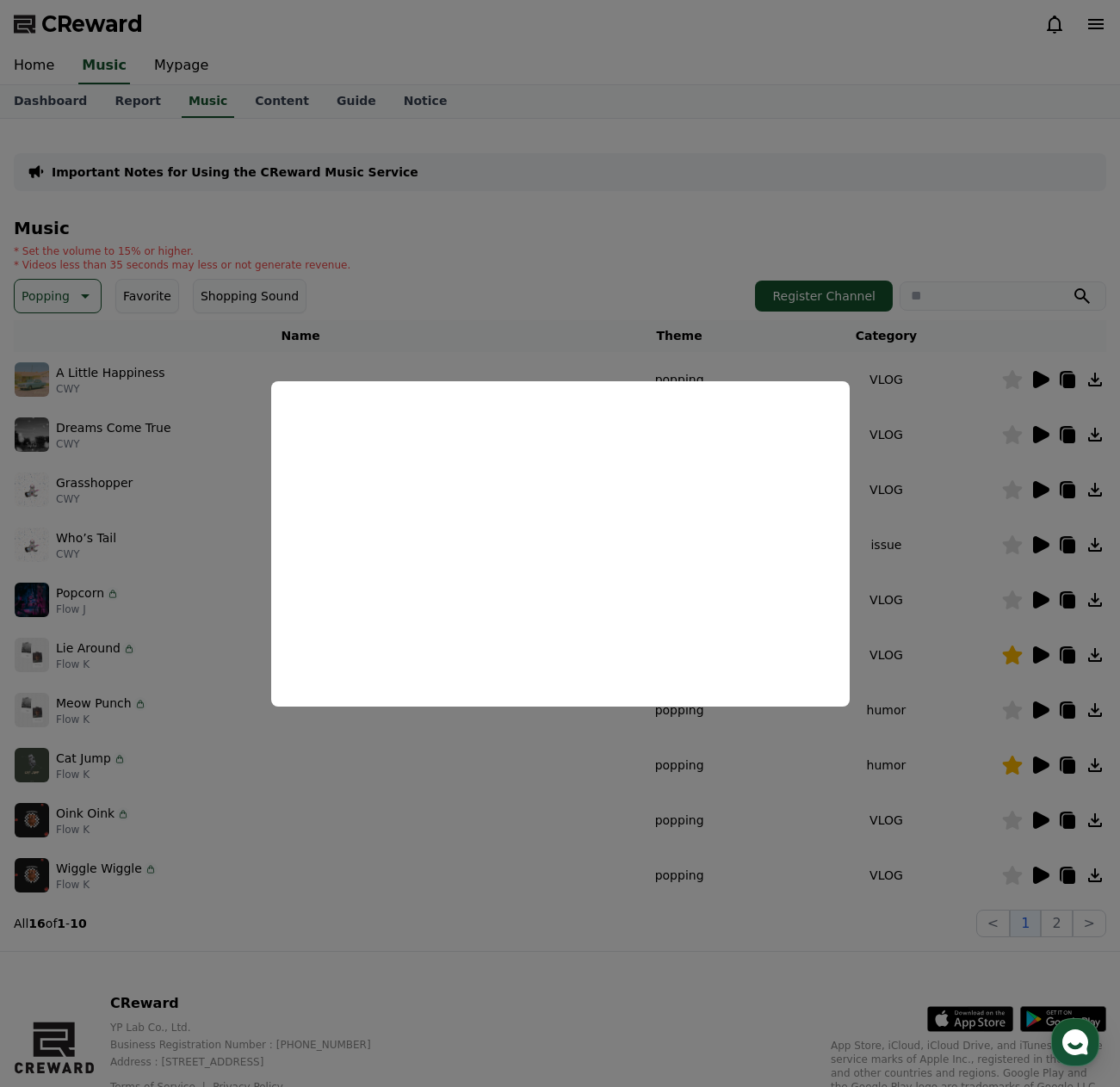
click at [400, 275] on button "close modal" at bounding box center [560, 543] width 1120 height 1087
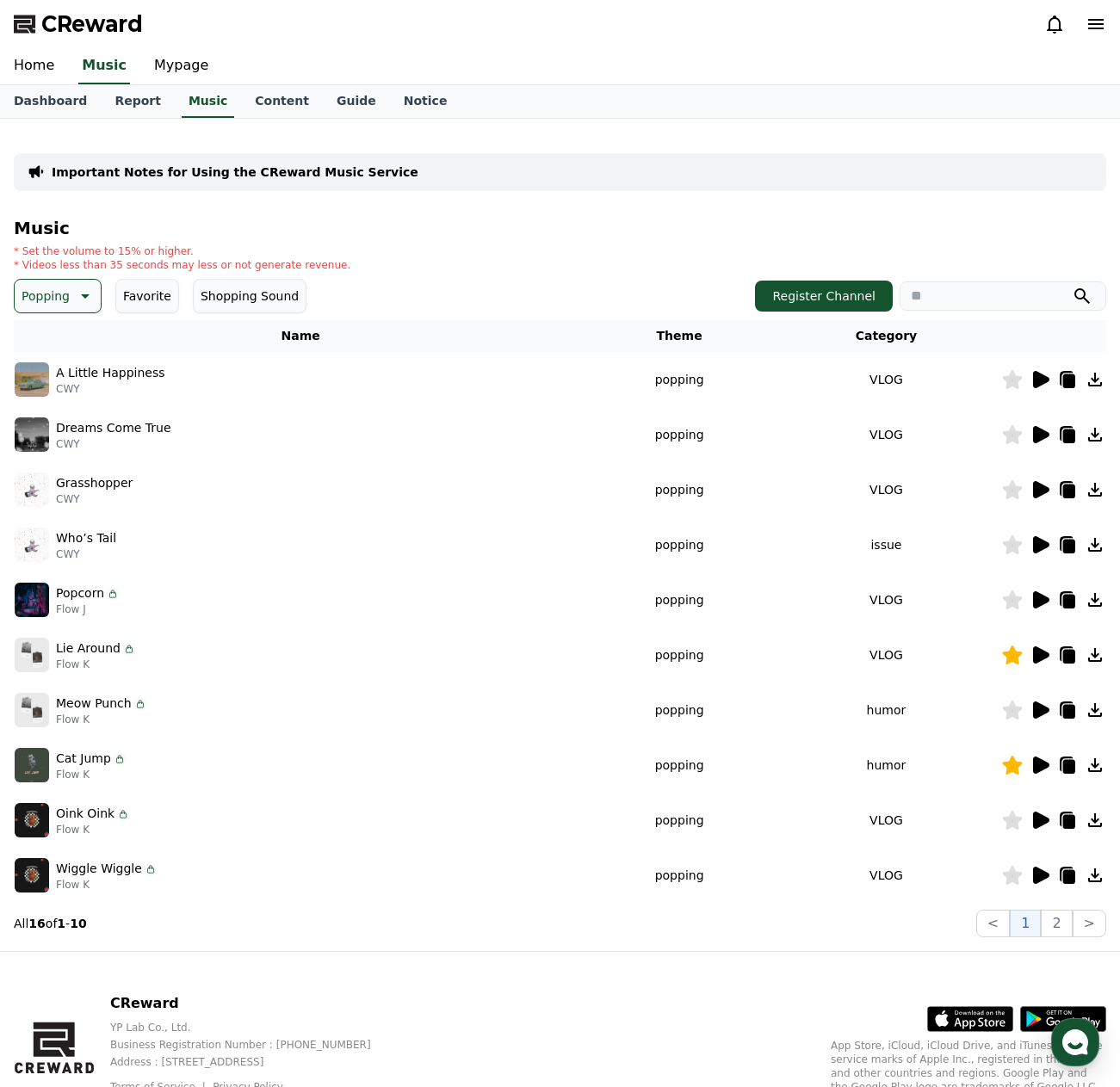
click at [86, 298] on icon at bounding box center [83, 296] width 21 height 21
click at [49, 424] on button "Curiosity" at bounding box center [49, 425] width 67 height 37
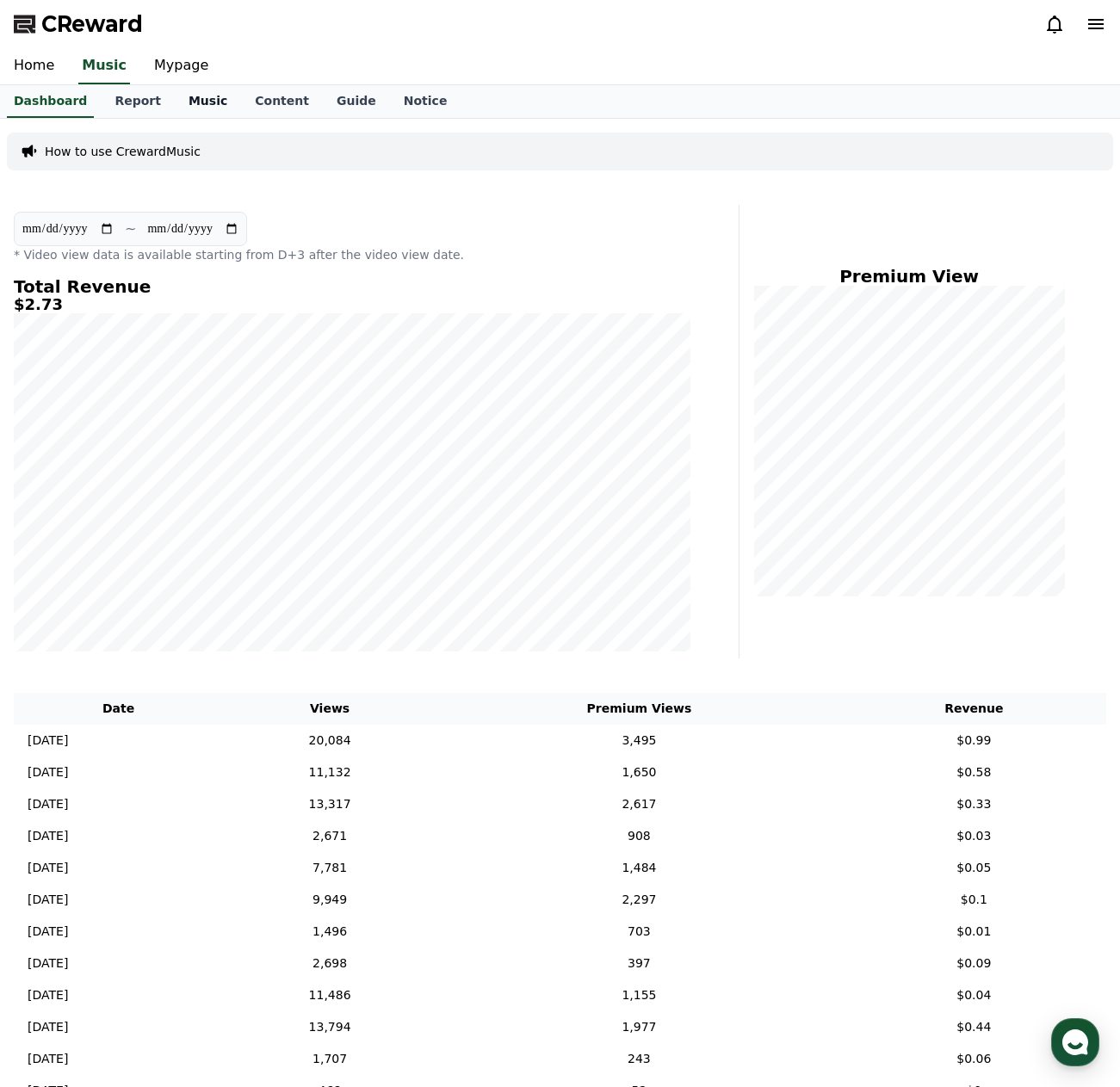
click at [185, 104] on link "Music" at bounding box center [208, 101] width 67 height 33
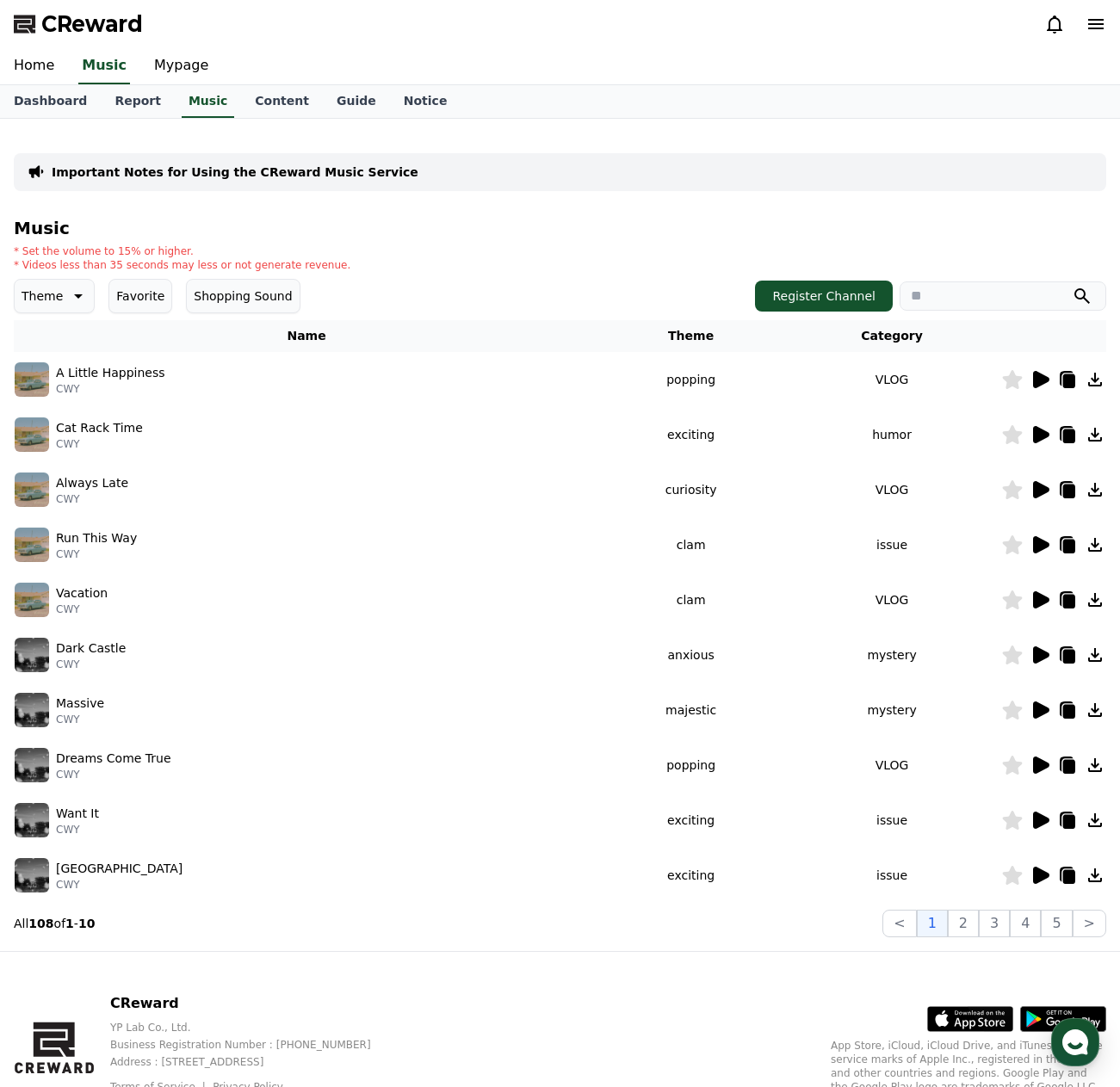
click at [933, 293] on input "search" at bounding box center [1003, 296] width 207 height 29
type input "*******"
click at [1072, 286] on button "submit" at bounding box center [1082, 296] width 21 height 21
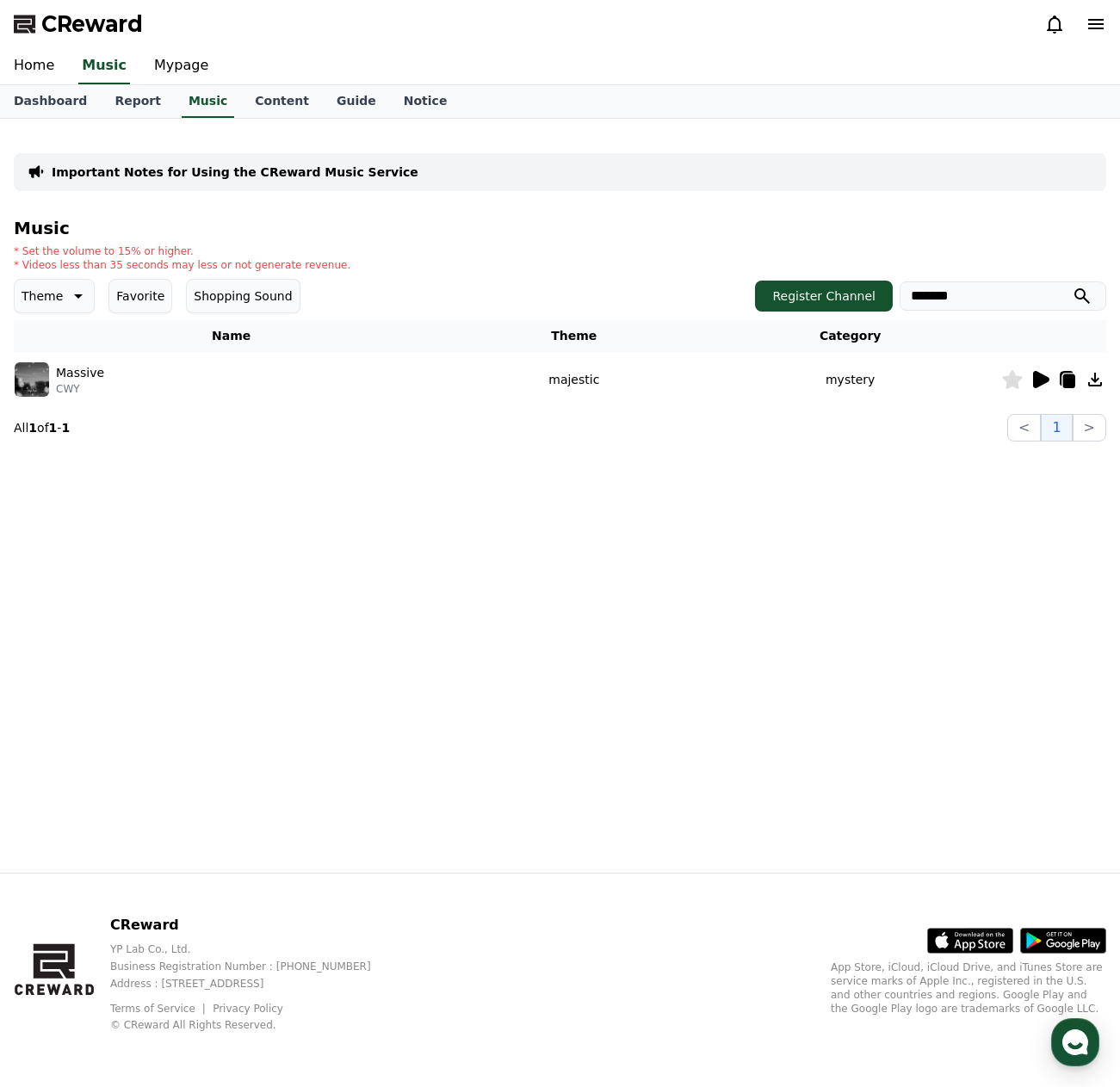
click at [28, 378] on img at bounding box center [32, 379] width 35 height 35
click at [1039, 378] on icon at bounding box center [1041, 379] width 16 height 17
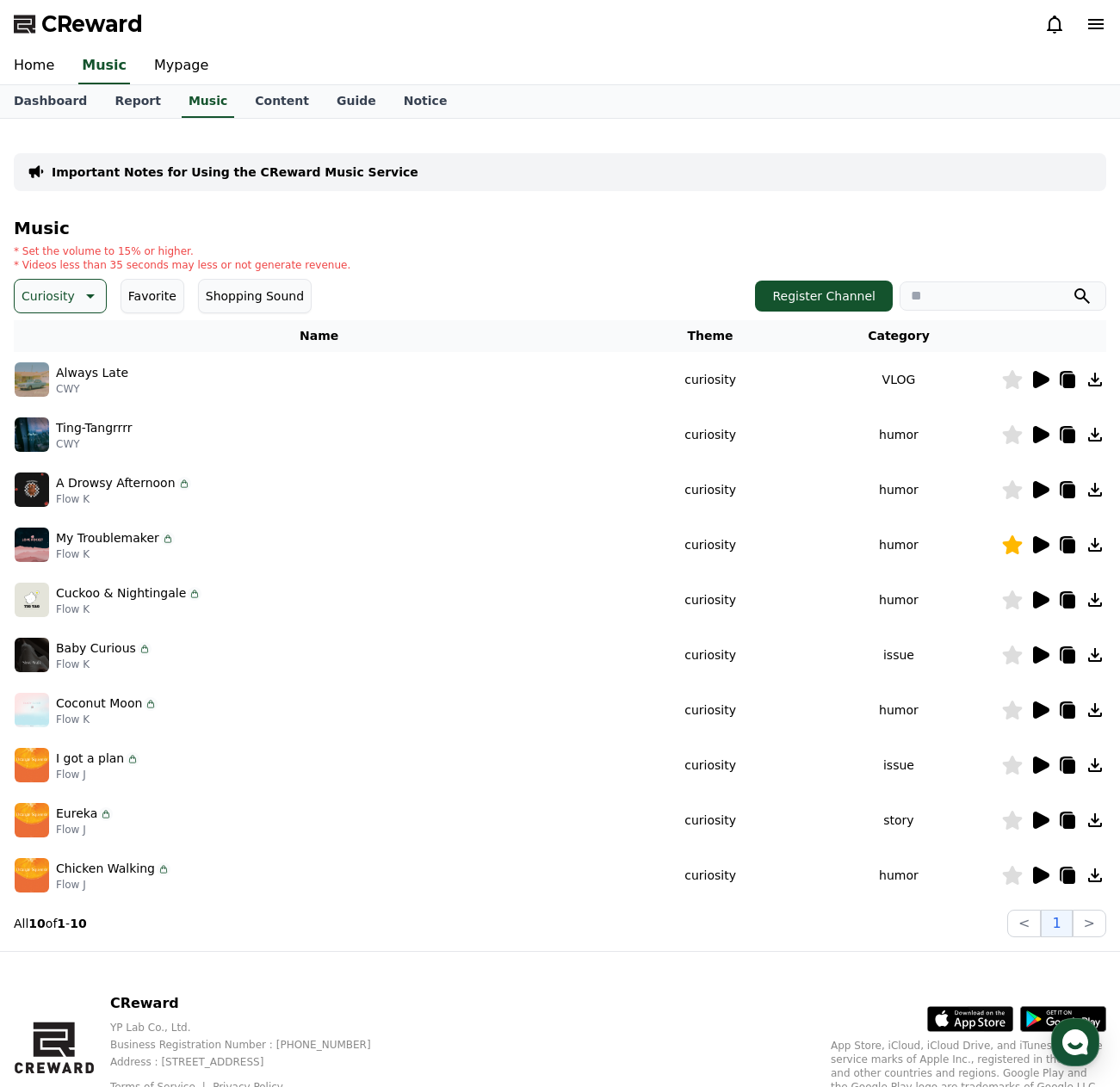
click at [630, 40] on div "CReward" at bounding box center [560, 24] width 1120 height 48
click at [403, 30] on div "CReward" at bounding box center [560, 24] width 1120 height 48
